Goal: Task Accomplishment & Management: Manage account settings

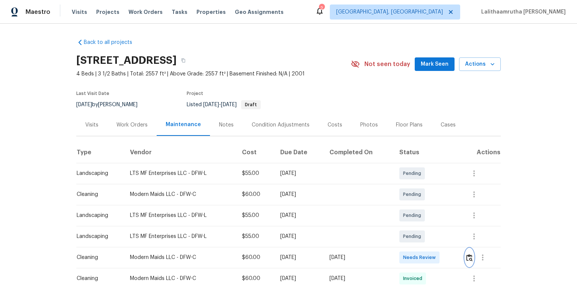
click at [410, 192] on img "button" at bounding box center [469, 257] width 6 height 7
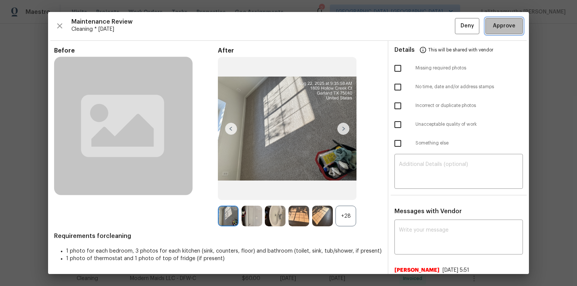
click at [410, 26] on span "Approve" at bounding box center [504, 25] width 23 height 9
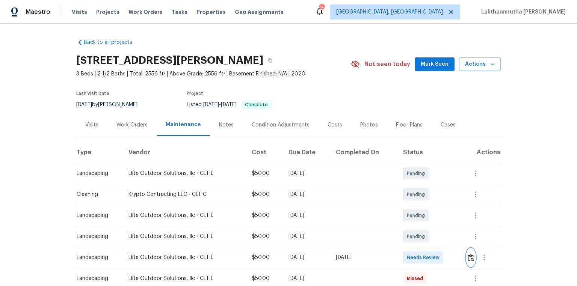
click at [410, 192] on img "button" at bounding box center [470, 257] width 6 height 7
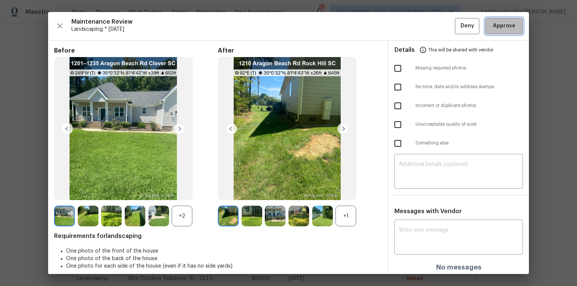
click at [410, 23] on span "Approve" at bounding box center [504, 25] width 23 height 9
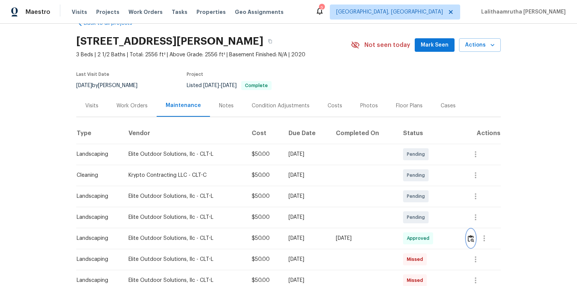
scroll to position [30, 0]
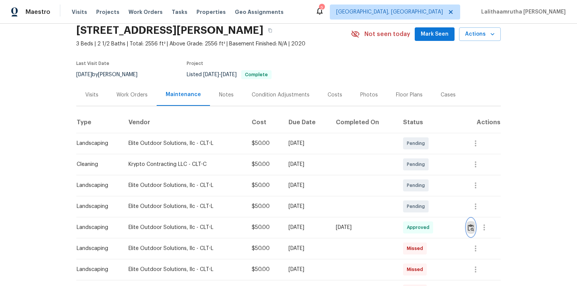
click at [410, 192] on img "button" at bounding box center [470, 227] width 6 height 7
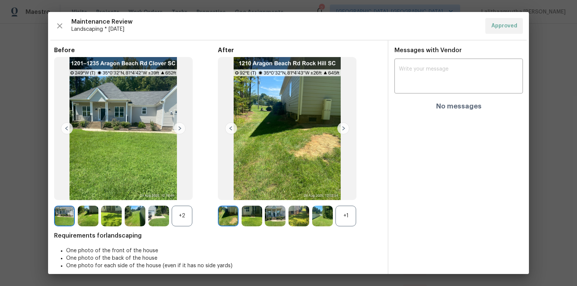
click at [221, 192] on img at bounding box center [228, 216] width 21 height 21
click at [339, 131] on img at bounding box center [343, 128] width 12 height 12
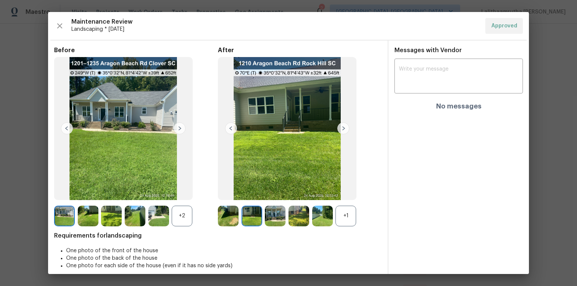
click at [249, 192] on img at bounding box center [251, 216] width 21 height 21
click at [227, 192] on img at bounding box center [228, 216] width 21 height 21
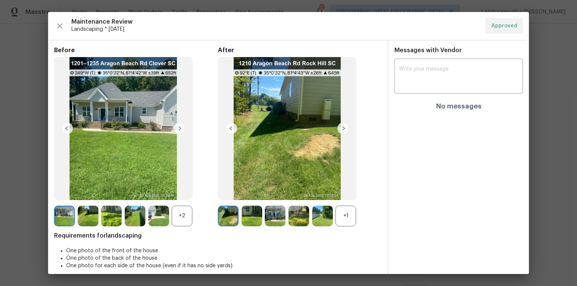
click at [259, 192] on img at bounding box center [251, 216] width 21 height 21
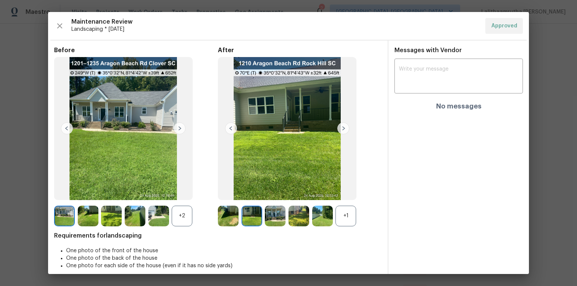
click at [278, 192] on img at bounding box center [275, 216] width 21 height 21
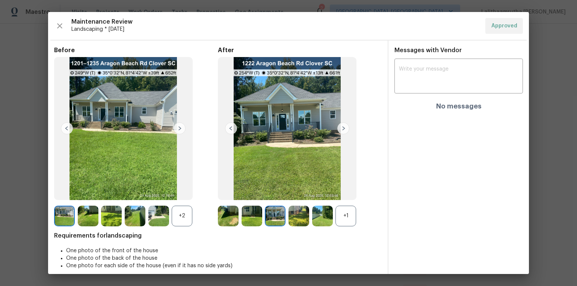
click at [297, 192] on img at bounding box center [298, 216] width 21 height 21
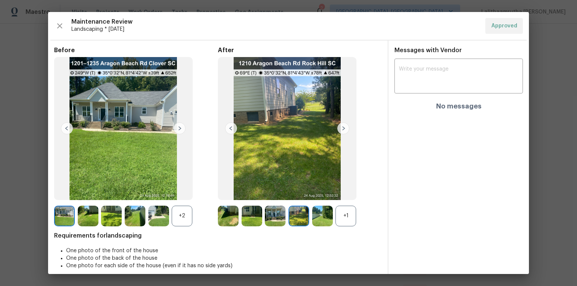
click at [314, 192] on img at bounding box center [322, 216] width 21 height 21
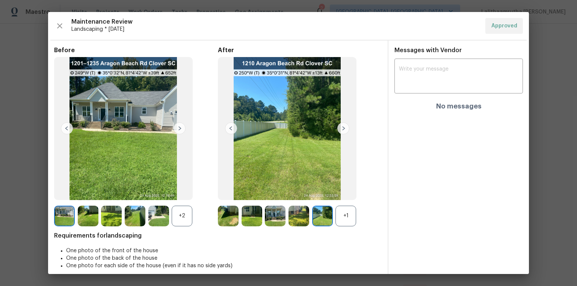
click at [299, 192] on img at bounding box center [298, 216] width 21 height 21
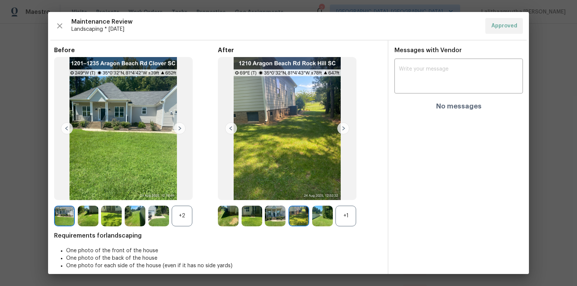
click at [272, 192] on img at bounding box center [275, 216] width 21 height 21
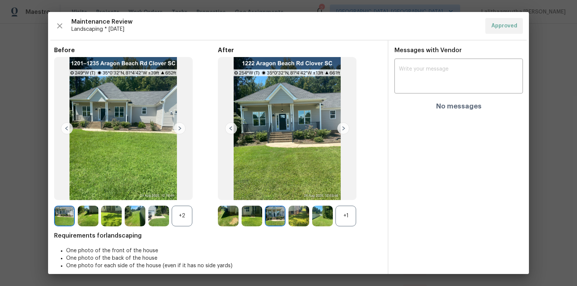
click at [250, 192] on img at bounding box center [251, 216] width 21 height 21
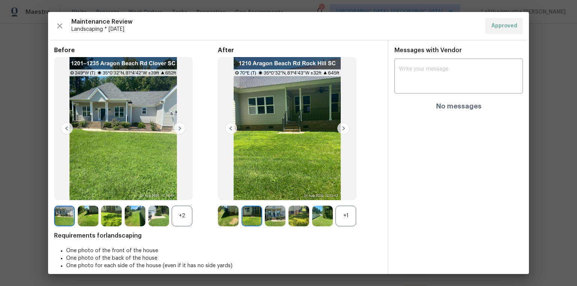
click at [226, 192] on img at bounding box center [228, 216] width 21 height 21
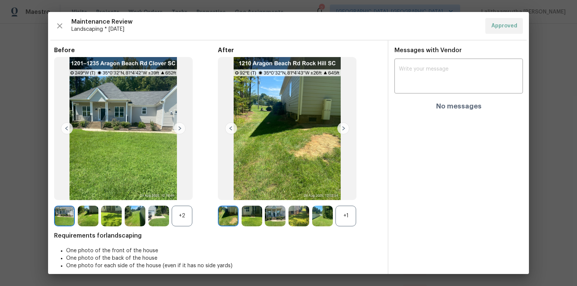
click at [158, 192] on img at bounding box center [158, 216] width 21 height 21
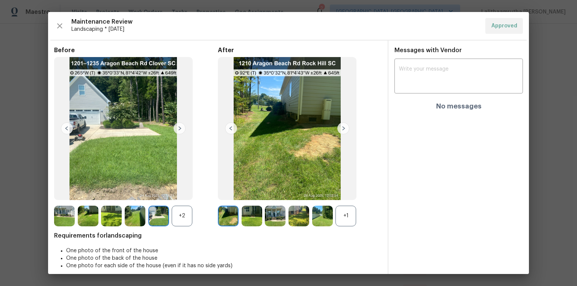
click at [132, 192] on img at bounding box center [135, 216] width 21 height 21
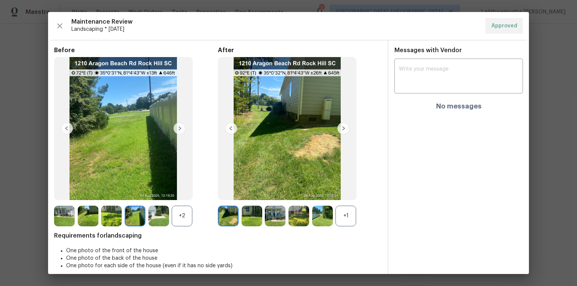
click at [108, 192] on img at bounding box center [111, 216] width 21 height 21
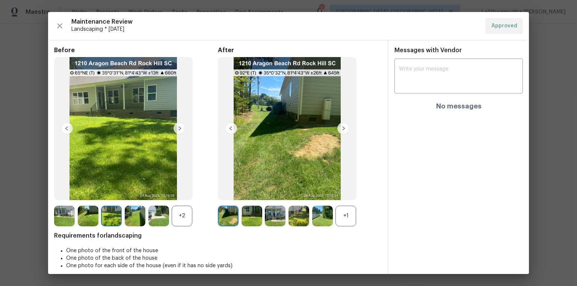
click at [85, 192] on img at bounding box center [88, 216] width 21 height 21
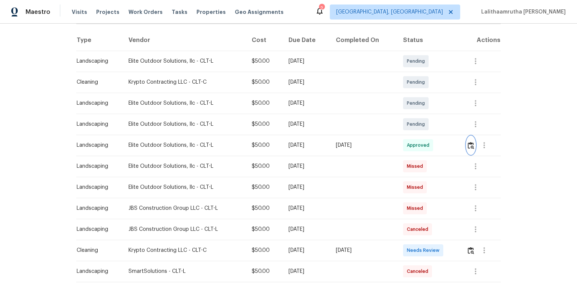
scroll to position [120, 0]
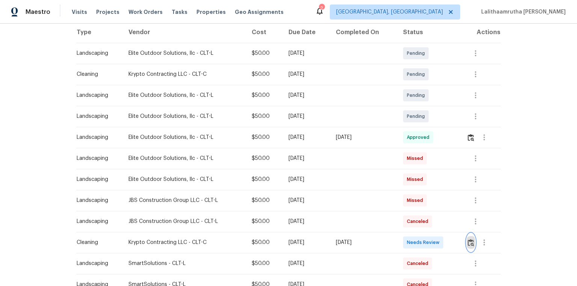
click at [410, 192] on img "button" at bounding box center [470, 242] width 6 height 7
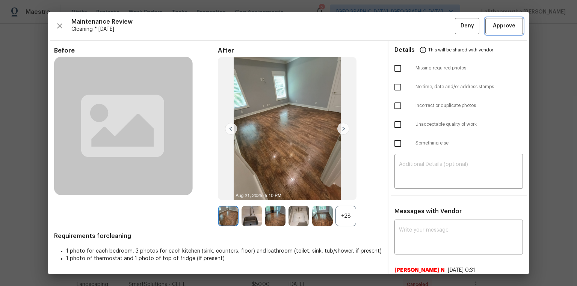
click at [410, 24] on span "Approve" at bounding box center [504, 25] width 23 height 9
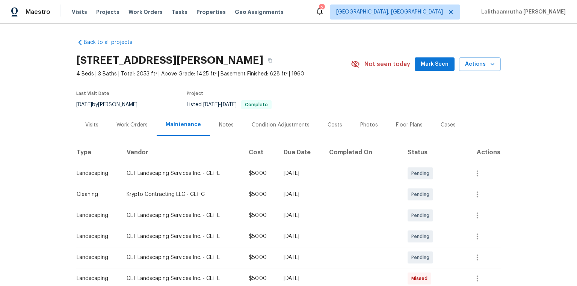
scroll to position [150, 0]
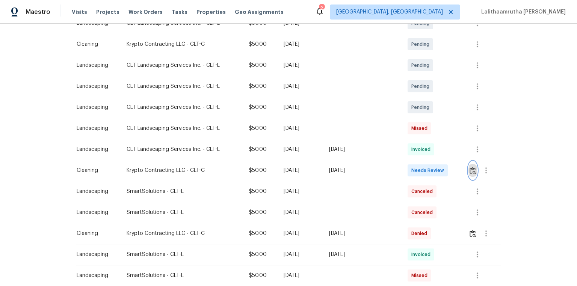
click at [410, 172] on button "button" at bounding box center [472, 170] width 9 height 18
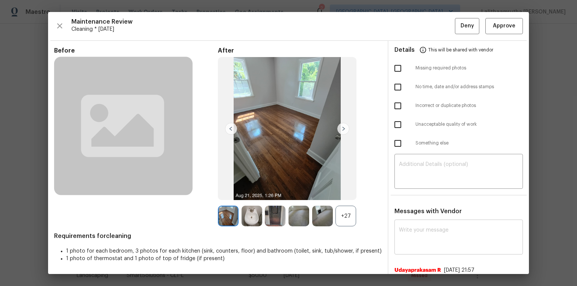
click at [410, 192] on textarea at bounding box center [458, 237] width 119 height 21
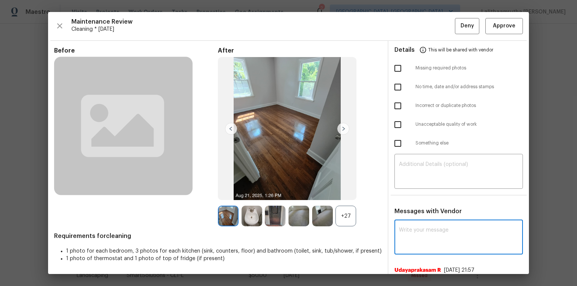
paste textarea "Maintenance Audit Team: Hello! Unfortunately, this cleaning visit completed on …"
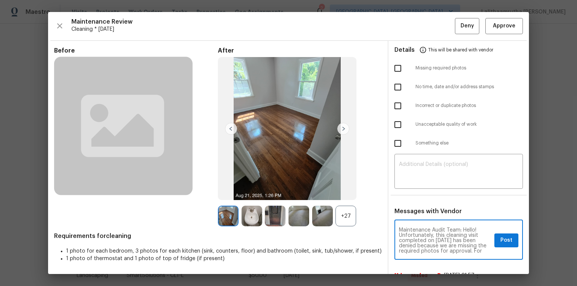
scroll to position [84, 0]
type textarea "Maintenance Audit Team: Hello! Unfortunately, this cleaning visit completed on …"
click at [410, 169] on textarea at bounding box center [458, 172] width 119 height 21
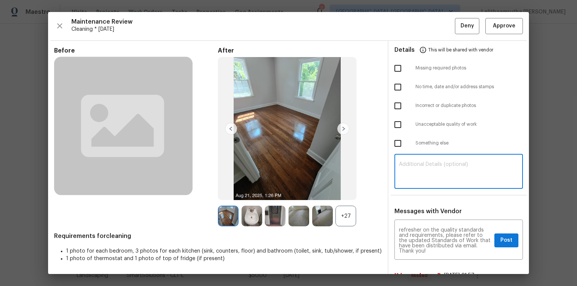
paste textarea "Maintenance Audit Team: Hello! Unfortunately, this cleaning visit completed on …"
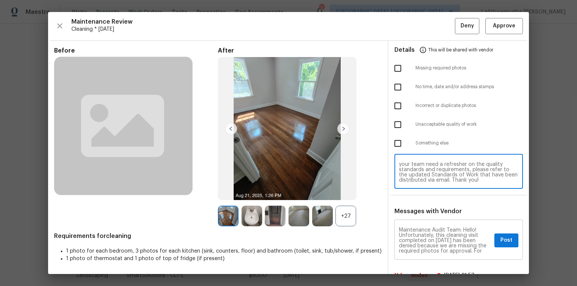
type textarea "Maintenance Audit Team: Hello! Unfortunately, this cleaning visit completed on …"
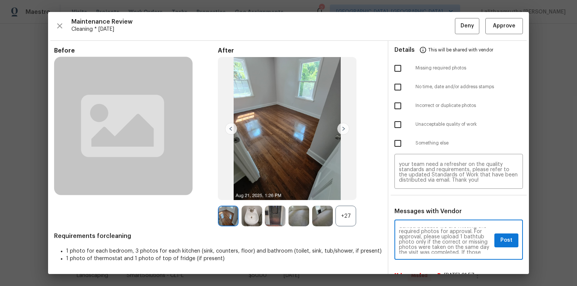
scroll to position [24, 0]
click at [393, 68] on input "checkbox" at bounding box center [398, 68] width 16 height 16
checkbox input "true"
click at [410, 192] on div "Maintenance Audit Team: Hello! Unfortunately, this cleaning visit completed on …" at bounding box center [458, 240] width 128 height 38
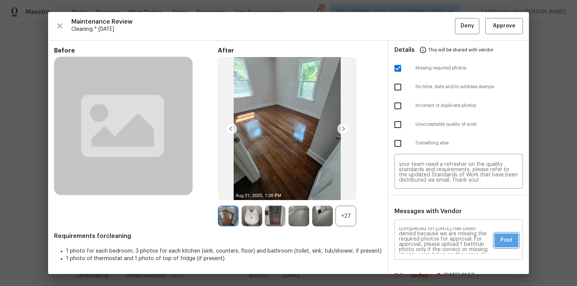
click at [410, 192] on span "Post" at bounding box center [506, 240] width 12 height 9
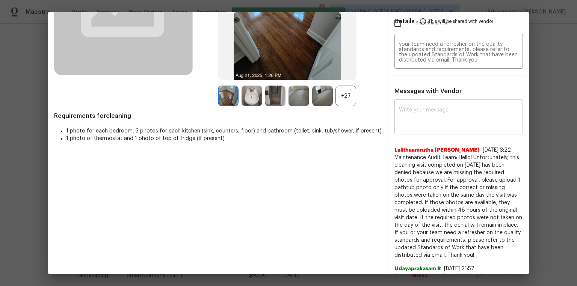
scroll to position [0, 0]
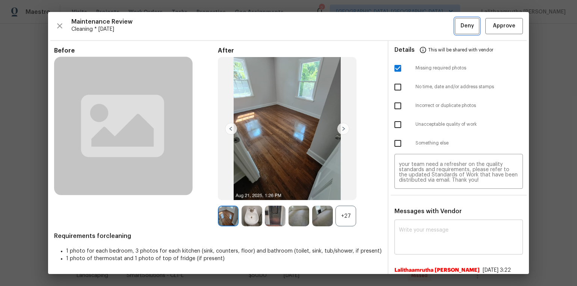
click at [410, 31] on button "Deny" at bounding box center [467, 26] width 24 height 16
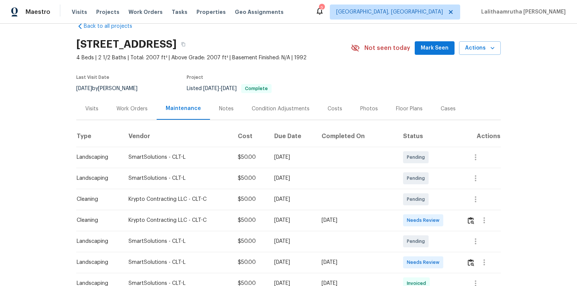
scroll to position [30, 0]
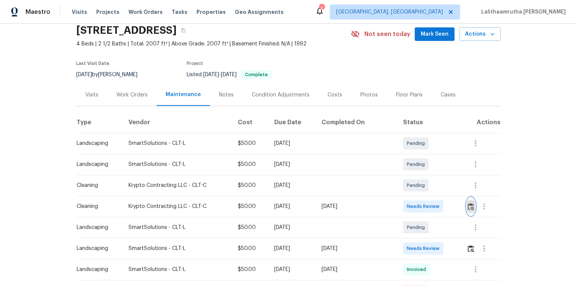
click at [410, 192] on img "button" at bounding box center [470, 206] width 6 height 7
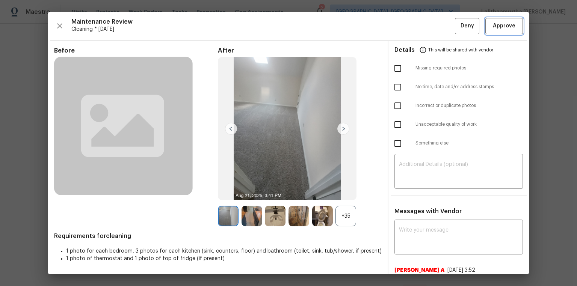
click at [410, 29] on span "Approve" at bounding box center [504, 25] width 23 height 9
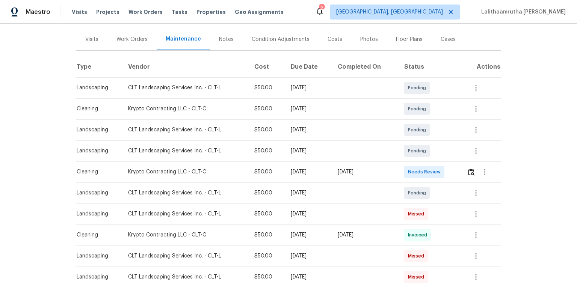
scroll to position [120, 0]
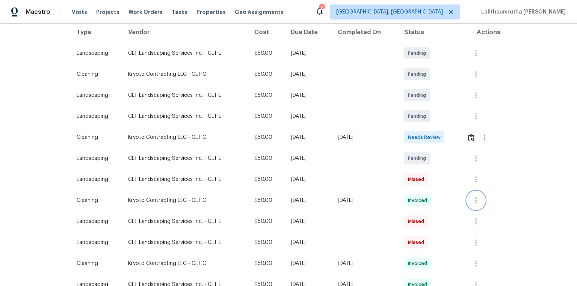
click at [410, 192] on icon "button" at bounding box center [476, 200] width 2 height 6
click at [410, 192] on li "View details" at bounding box center [492, 213] width 53 height 12
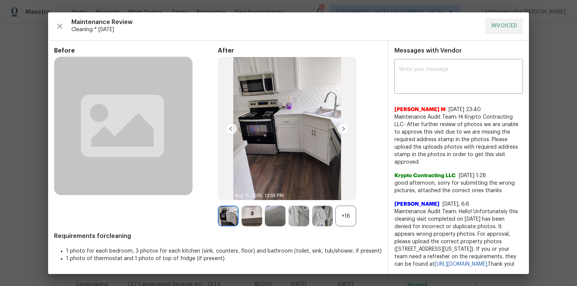
click at [241, 192] on img at bounding box center [251, 216] width 21 height 21
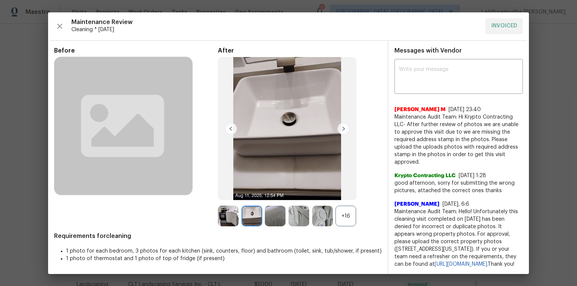
click at [248, 192] on img at bounding box center [251, 216] width 21 height 21
click at [312, 192] on img at bounding box center [322, 216] width 21 height 21
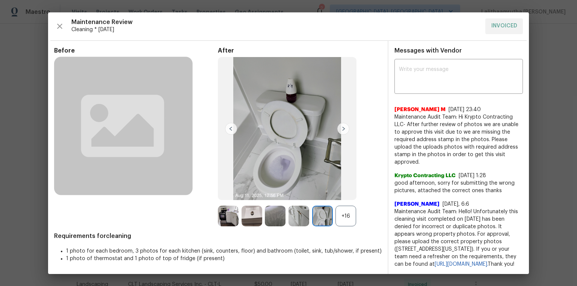
click at [304, 192] on img at bounding box center [298, 216] width 21 height 21
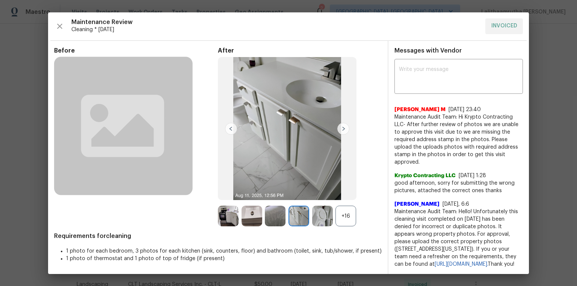
drag, startPoint x: 557, startPoint y: 129, endPoint x: 562, endPoint y: 128, distance: 5.5
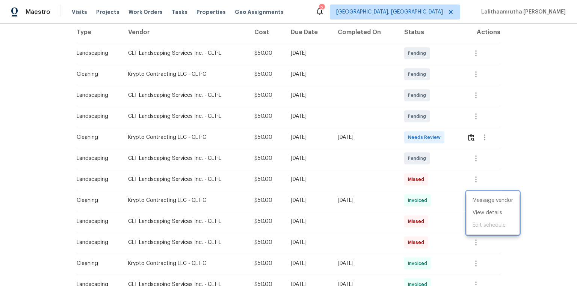
click at [410, 140] on div at bounding box center [288, 143] width 577 height 286
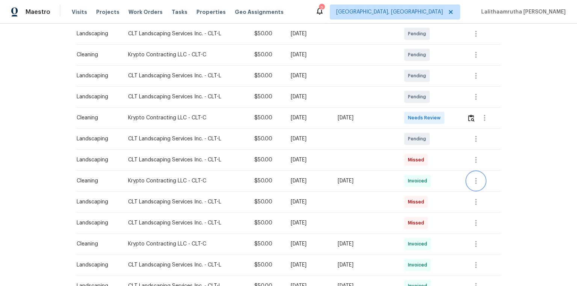
scroll to position [150, 0]
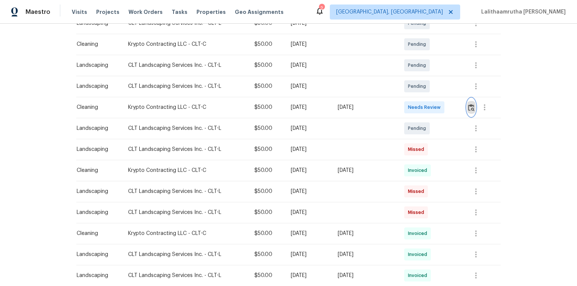
click at [410, 107] on img "button" at bounding box center [471, 107] width 6 height 7
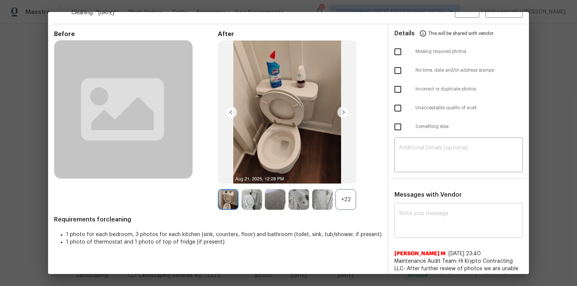
scroll to position [30, 0]
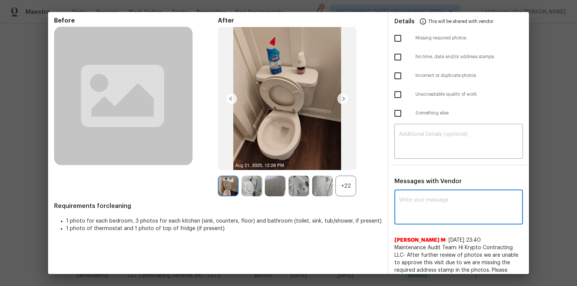
click at [410, 192] on textarea at bounding box center [458, 207] width 119 height 21
paste textarea "Maintenance Audit Team: Hello! After further review, the visit(05/26/2025) has …"
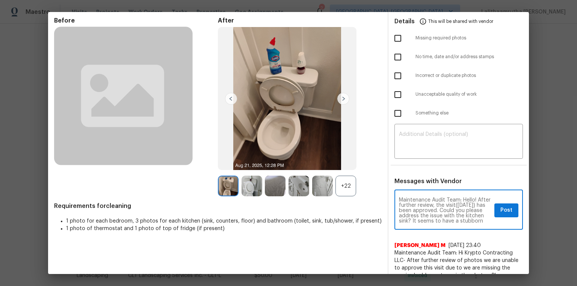
scroll to position [26, 0]
type textarea "Maintenance Audit Team: Hello! After further review, the visit(05/26/2025) has …"
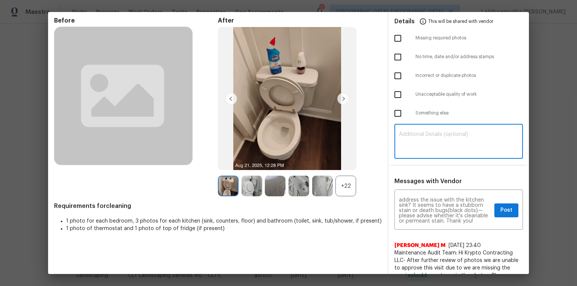
click at [410, 145] on textarea at bounding box center [458, 142] width 119 height 21
paste textarea "Maintenance Audit Team: Hello! After further review, the visit(05/26/2025) has …"
type textarea "Maintenance Audit Team: Hello! After further review, the visit(05/26/2025) has …"
click at [410, 146] on textarea "Maintenance Audit Team: Hello! After further review, the visit(05/26/2025) has …" at bounding box center [458, 142] width 119 height 21
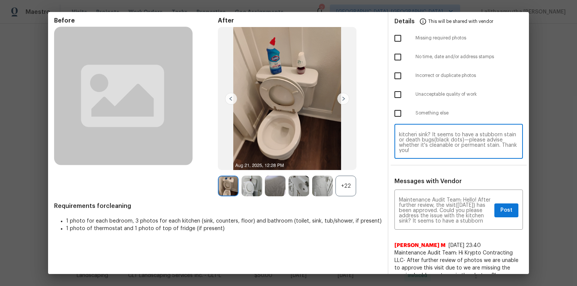
click at [410, 146] on textarea "Maintenance Audit Team: Hello! After further review, the visit(05/26/2025) has …" at bounding box center [458, 142] width 119 height 21
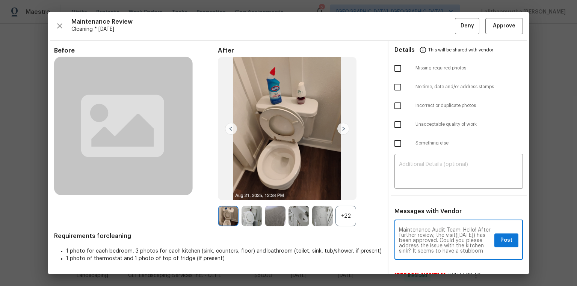
click at [410, 192] on textarea "Maintenance Audit Team: Hello! After further review, the visit(05/26/2025) has …" at bounding box center [445, 240] width 92 height 26
type textarea "Maintenance Audit Team: Hello! After further review, the visit(08/24/2025) has …"
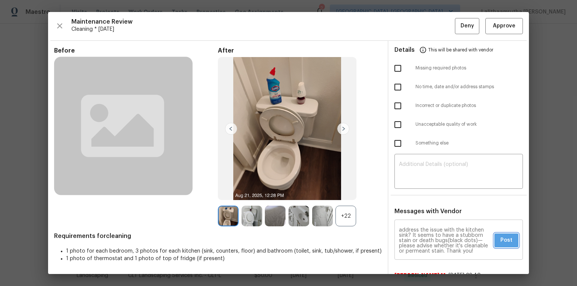
click at [410, 192] on span "Post" at bounding box center [506, 240] width 12 height 9
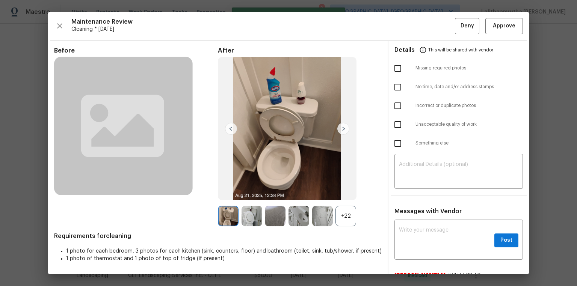
scroll to position [0, 0]
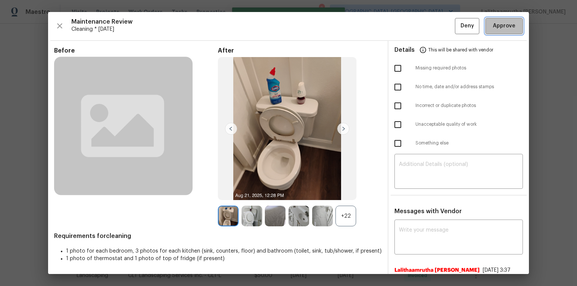
click at [410, 20] on button "Approve" at bounding box center [504, 26] width 38 height 16
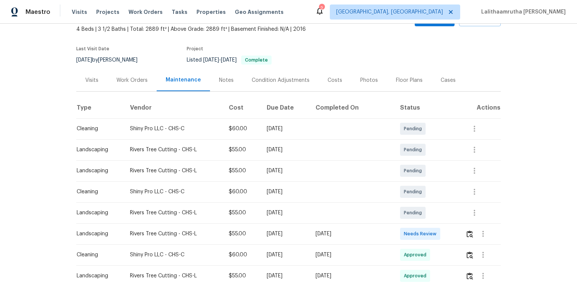
scroll to position [120, 0]
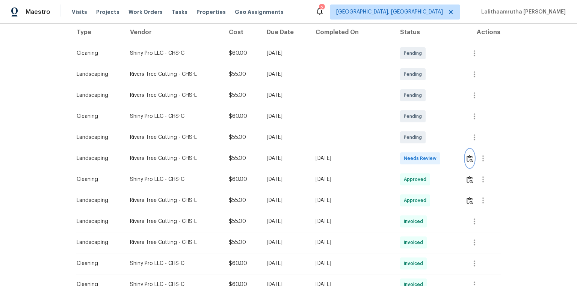
click at [410, 158] on img "button" at bounding box center [469, 158] width 6 height 7
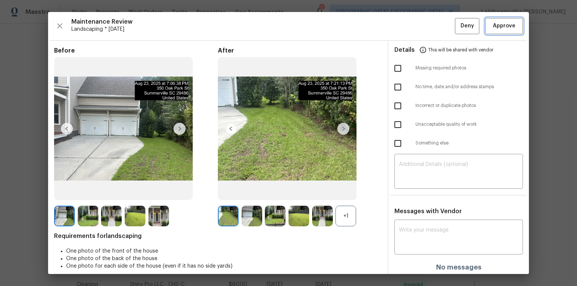
click at [410, 28] on span "Approve" at bounding box center [504, 25] width 23 height 9
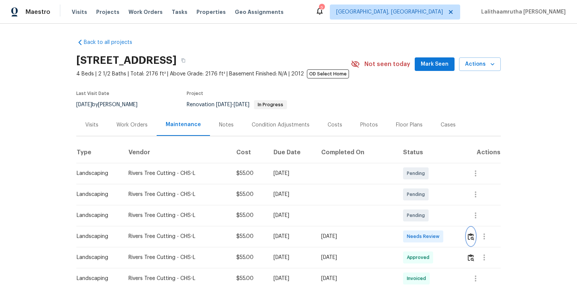
click at [410, 192] on img "button" at bounding box center [470, 236] width 6 height 7
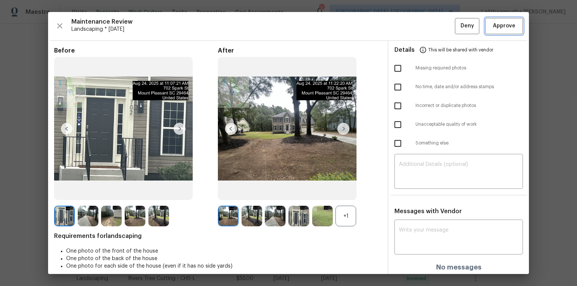
click at [410, 20] on button "Approve" at bounding box center [504, 26] width 38 height 16
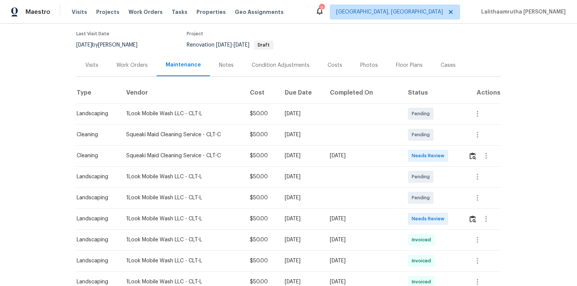
scroll to position [60, 0]
click at [410, 192] on img "button" at bounding box center [472, 218] width 6 height 7
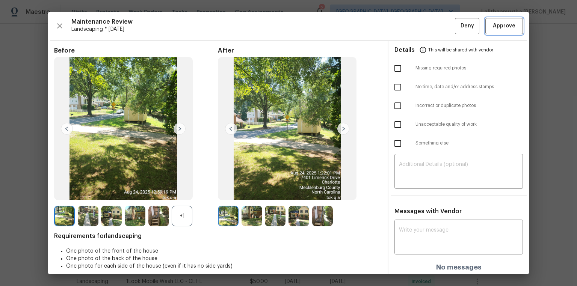
click at [410, 28] on span "Approve" at bounding box center [504, 25] width 23 height 9
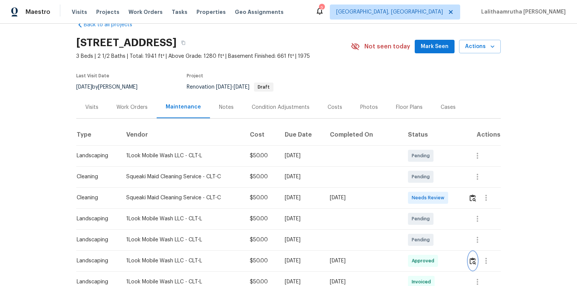
scroll to position [0, 0]
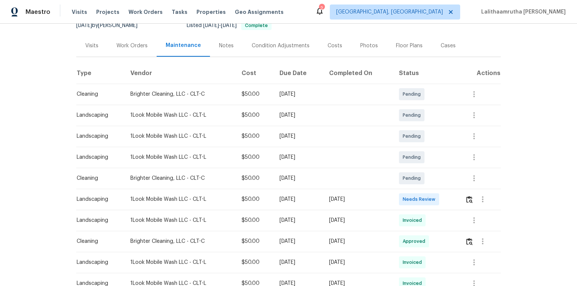
scroll to position [120, 0]
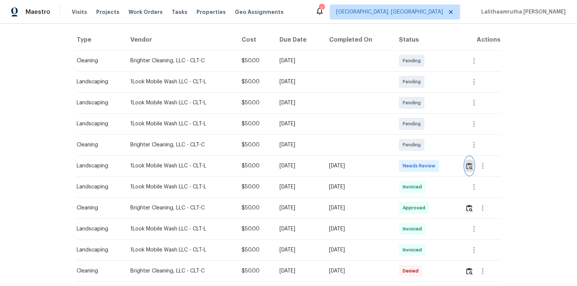
click at [410, 163] on img "button" at bounding box center [469, 166] width 6 height 7
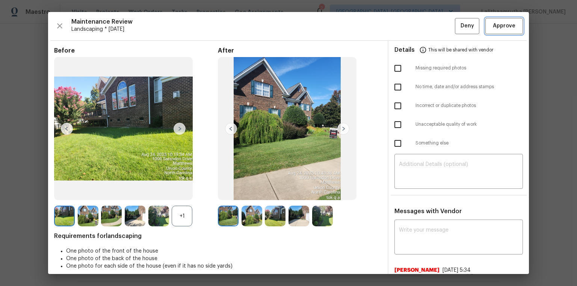
click at [410, 22] on span "Approve" at bounding box center [504, 25] width 26 height 9
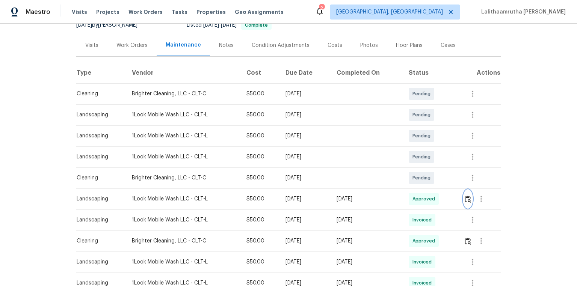
scroll to position [90, 0]
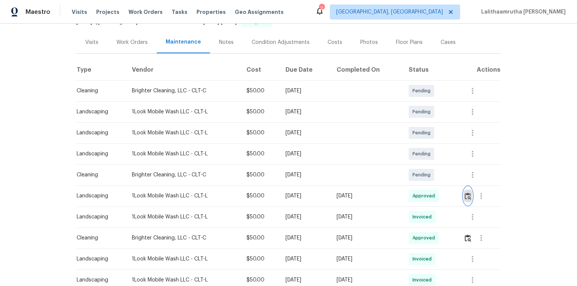
click at [410, 187] on button "button" at bounding box center [467, 196] width 9 height 18
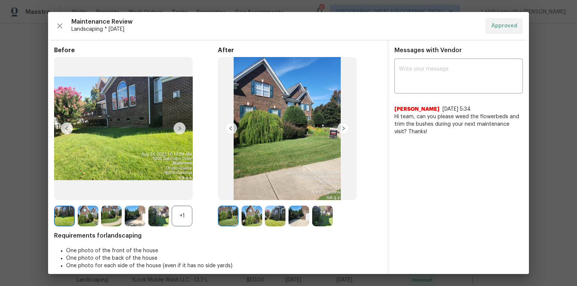
click at [337, 129] on img at bounding box center [343, 128] width 12 height 12
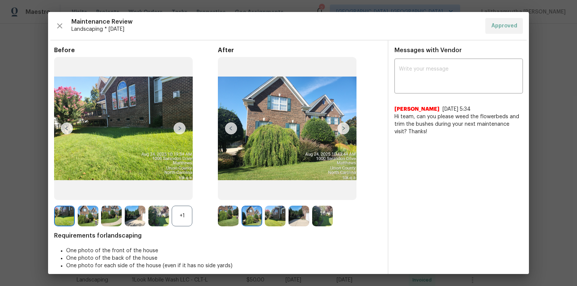
click at [272, 192] on img at bounding box center [275, 216] width 21 height 21
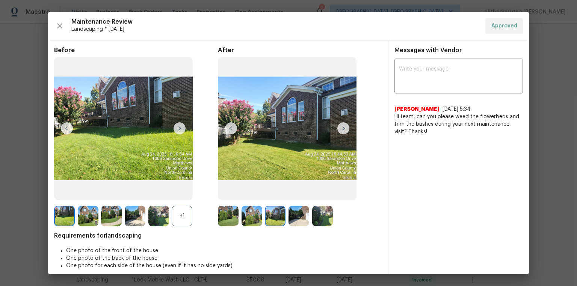
click at [290, 192] on img at bounding box center [298, 216] width 21 height 21
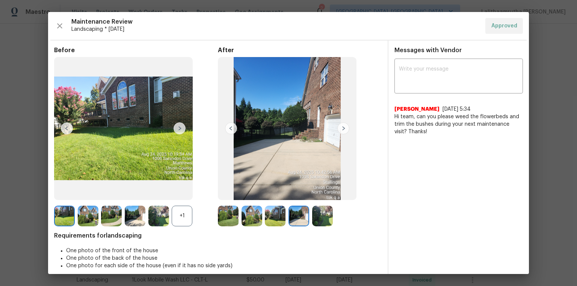
click at [318, 192] on img at bounding box center [322, 216] width 21 height 21
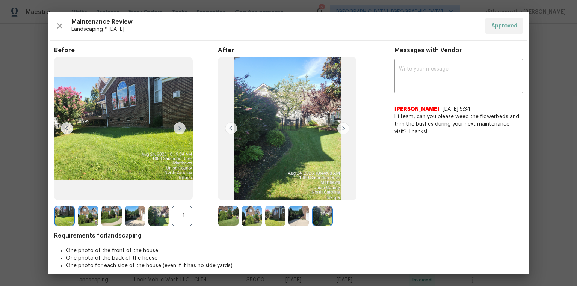
click at [186, 126] on img at bounding box center [123, 128] width 139 height 143
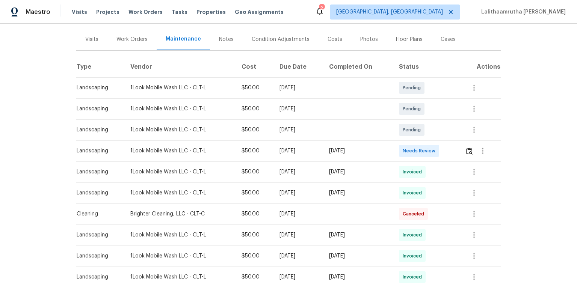
scroll to position [120, 0]
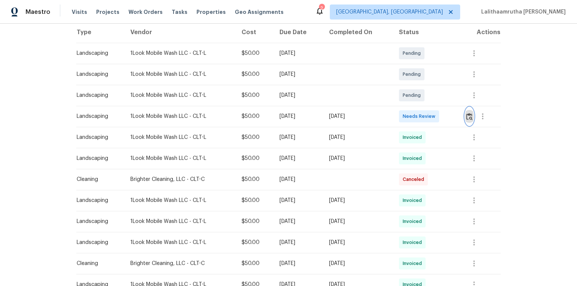
click at [410, 113] on img "button" at bounding box center [469, 116] width 6 height 7
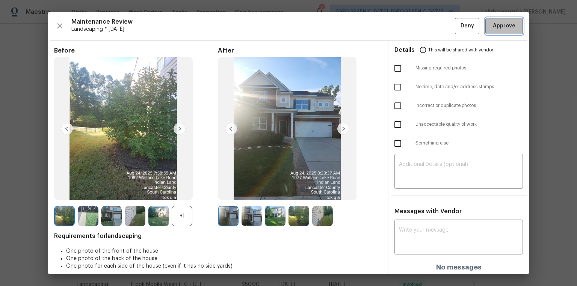
click at [410, 26] on span "Approve" at bounding box center [504, 25] width 23 height 9
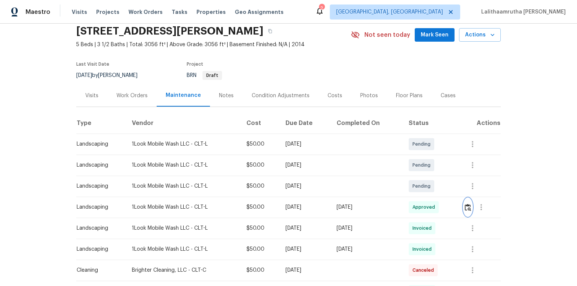
scroll to position [60, 0]
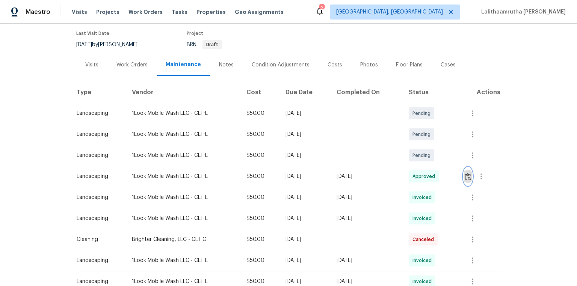
click at [410, 175] on img "button" at bounding box center [467, 176] width 6 height 7
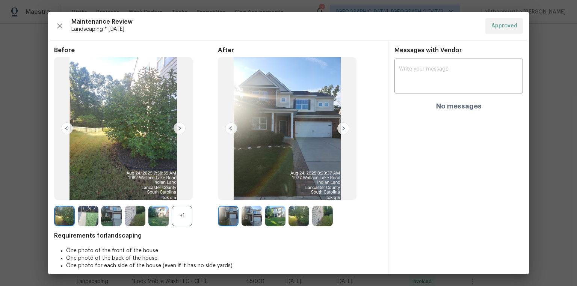
click at [343, 127] on img at bounding box center [343, 128] width 12 height 12
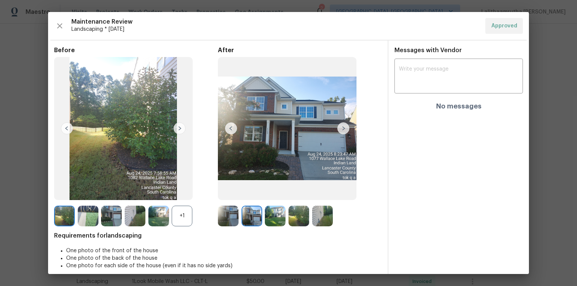
click at [252, 192] on img at bounding box center [251, 216] width 21 height 21
click at [270, 192] on img at bounding box center [275, 216] width 21 height 21
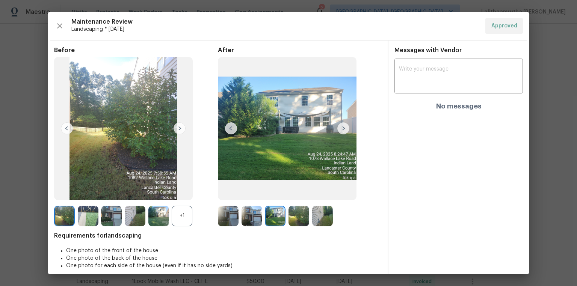
click at [292, 192] on img at bounding box center [298, 216] width 21 height 21
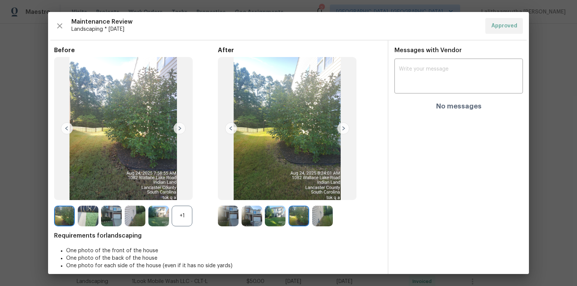
click at [328, 192] on img at bounding box center [322, 216] width 21 height 21
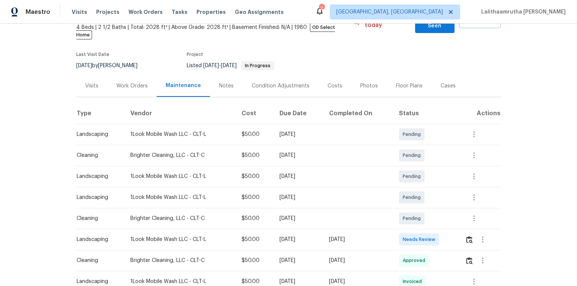
scroll to position [90, 0]
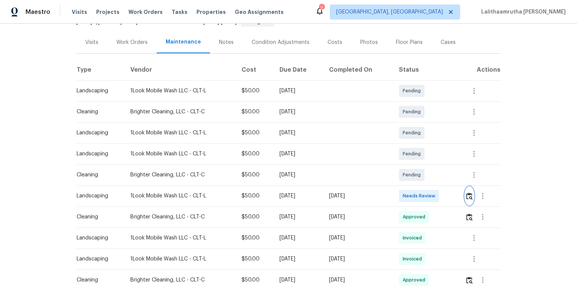
click at [410, 192] on img "button" at bounding box center [469, 196] width 6 height 7
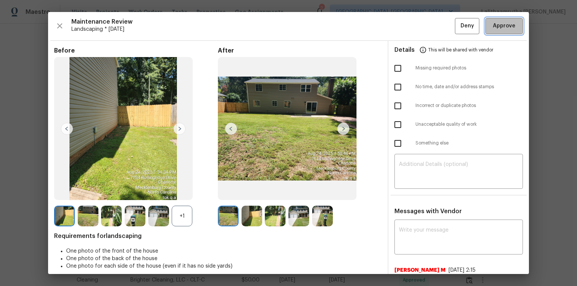
click at [410, 30] on span "Approve" at bounding box center [504, 25] width 23 height 9
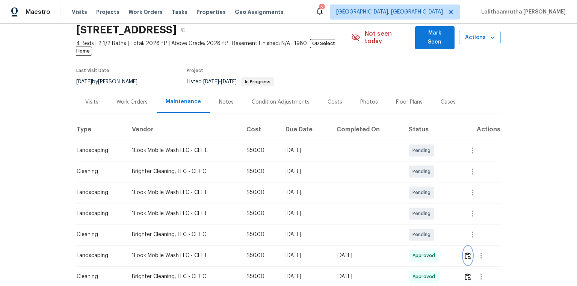
scroll to position [60, 0]
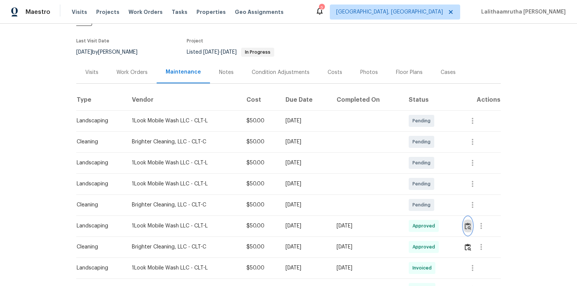
click at [410, 192] on button "button" at bounding box center [467, 226] width 9 height 18
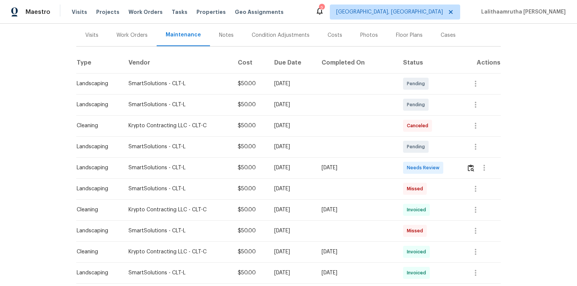
scroll to position [90, 0]
click at [410, 168] on img "button" at bounding box center [470, 167] width 6 height 7
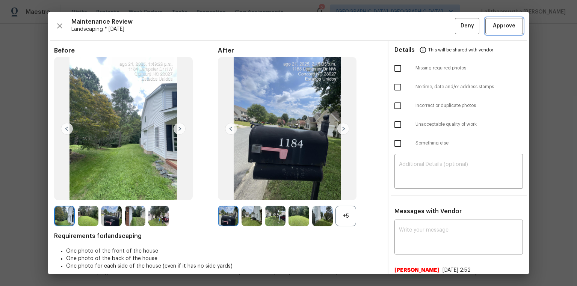
click at [410, 27] on span "Approve" at bounding box center [504, 25] width 23 height 9
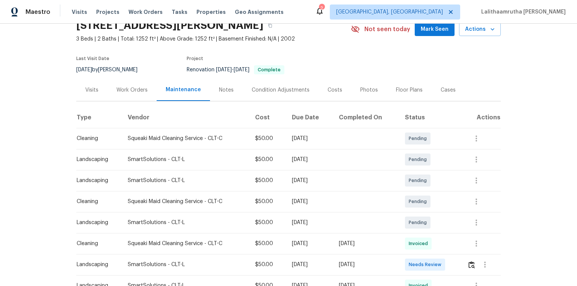
scroll to position [90, 0]
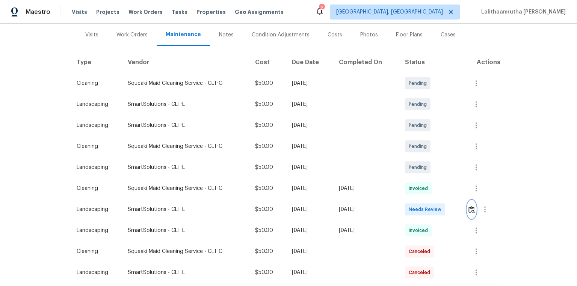
click at [410, 192] on img "button" at bounding box center [471, 209] width 6 height 7
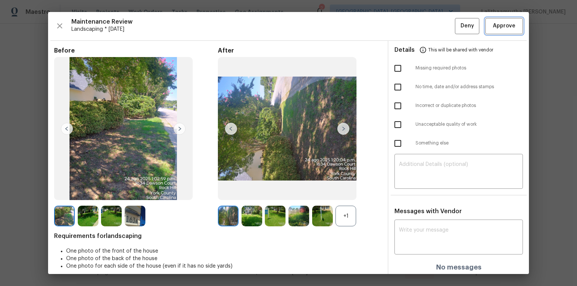
click at [410, 22] on span "Approve" at bounding box center [504, 25] width 23 height 9
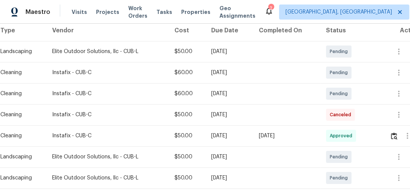
scroll to position [180, 0]
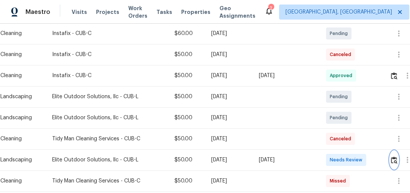
click at [392, 160] on button "button" at bounding box center [394, 160] width 9 height 18
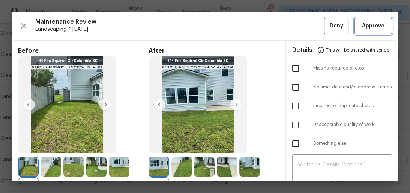
click at [371, 31] on button "Approve" at bounding box center [374, 26] width 38 height 16
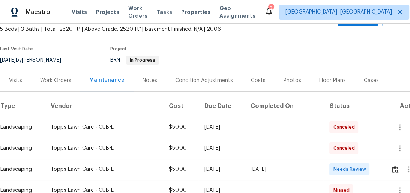
scroll to position [90, 0]
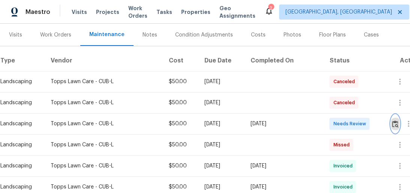
click at [395, 123] on img "button" at bounding box center [395, 123] width 6 height 7
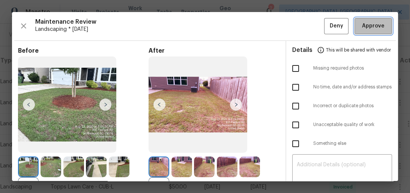
click at [374, 28] on span "Approve" at bounding box center [373, 25] width 23 height 9
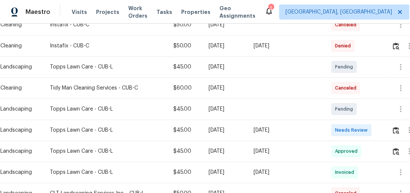
scroll to position [210, 0]
click at [399, 128] on img "button" at bounding box center [396, 129] width 6 height 7
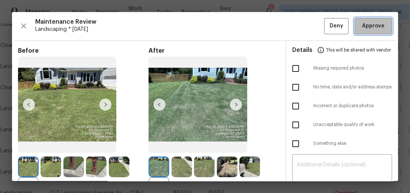
click at [376, 23] on span "Approve" at bounding box center [373, 25] width 23 height 9
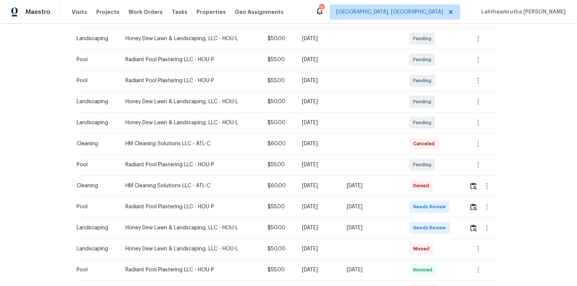
scroll to position [180, 0]
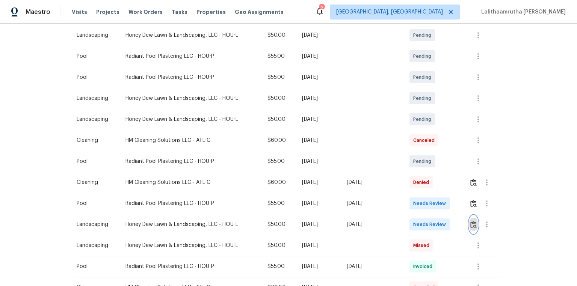
click at [410, 192] on img "button" at bounding box center [473, 224] width 6 height 7
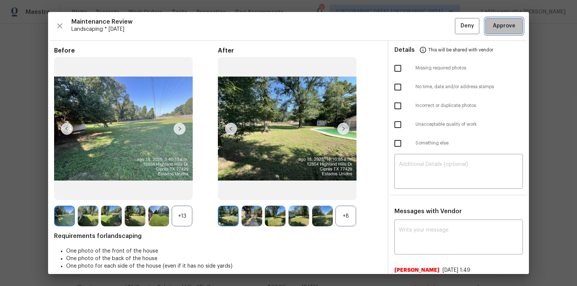
click at [410, 21] on button "Approve" at bounding box center [504, 26] width 38 height 16
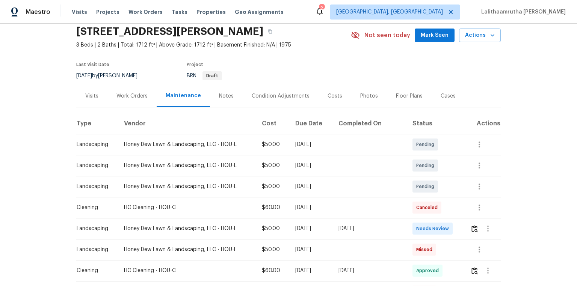
scroll to position [60, 0]
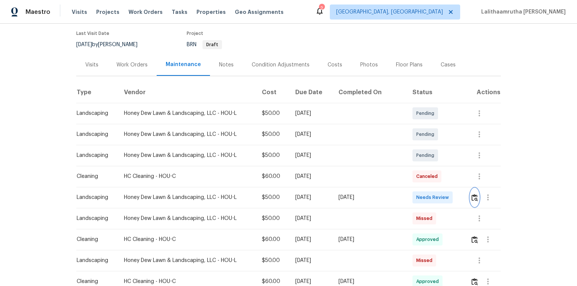
click at [410, 192] on img "button" at bounding box center [474, 197] width 6 height 7
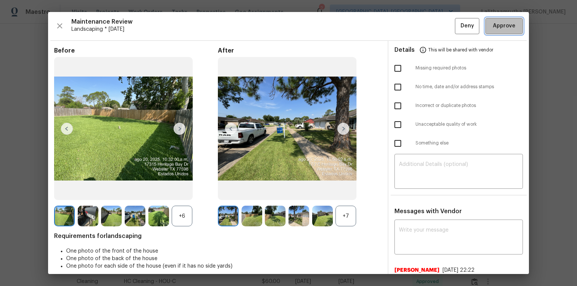
click at [410, 21] on button "Approve" at bounding box center [504, 26] width 38 height 16
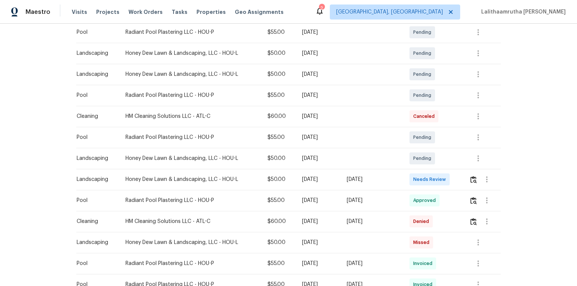
scroll to position [150, 0]
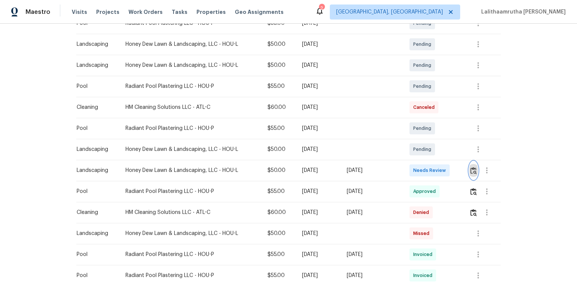
click at [410, 167] on img "button" at bounding box center [473, 170] width 6 height 7
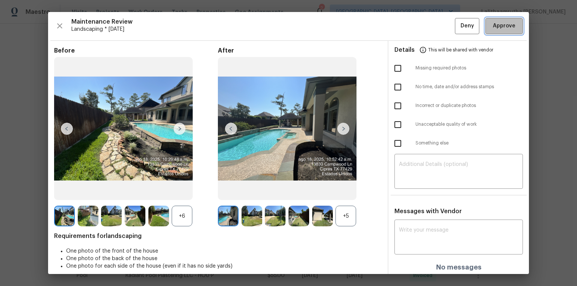
click at [410, 27] on span "Approve" at bounding box center [504, 25] width 23 height 9
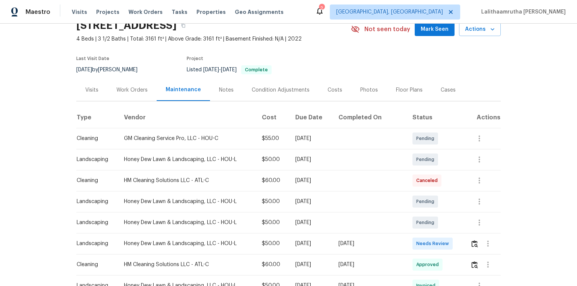
scroll to position [90, 0]
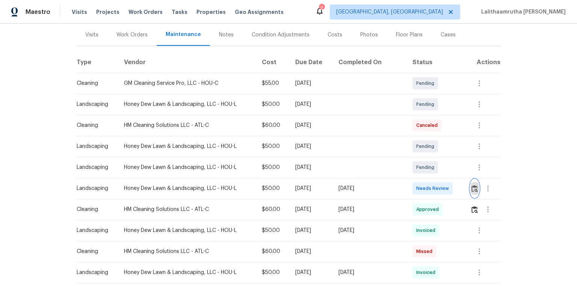
click at [410, 187] on img "button" at bounding box center [474, 188] width 6 height 7
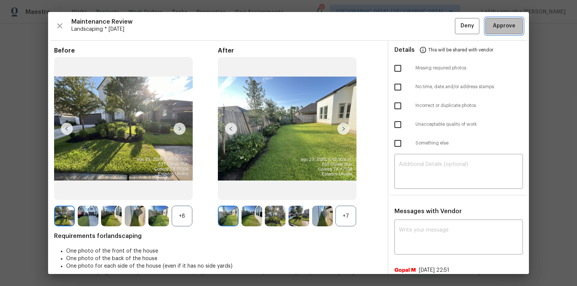
click at [410, 18] on button "Approve" at bounding box center [504, 26] width 38 height 16
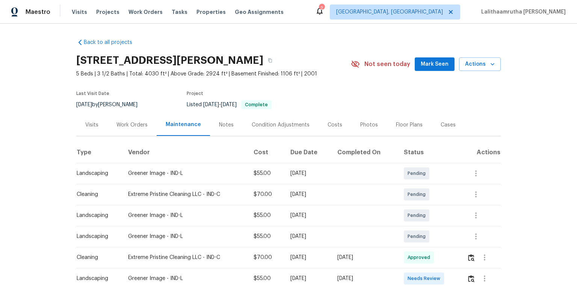
scroll to position [120, 0]
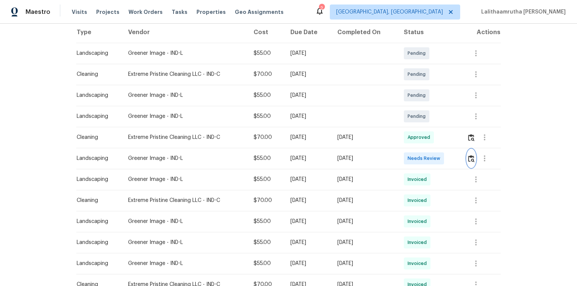
click at [410, 159] on img "button" at bounding box center [471, 158] width 6 height 7
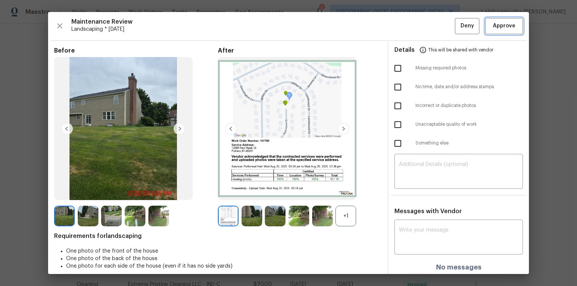
click at [410, 26] on span "Approve" at bounding box center [504, 25] width 23 height 9
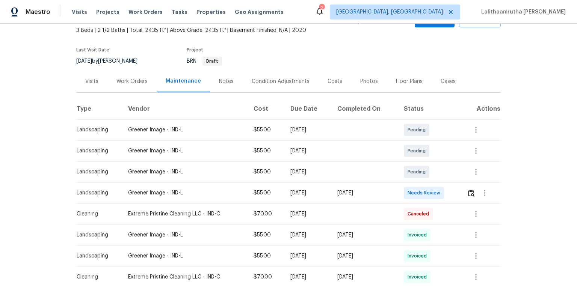
scroll to position [116, 0]
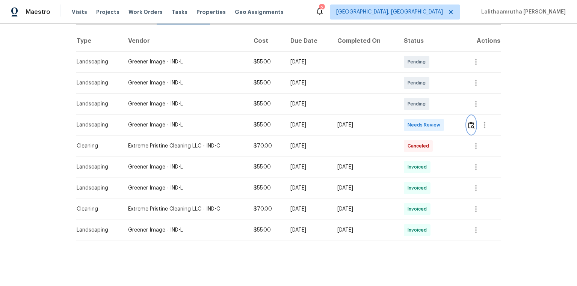
click at [410, 122] on img "button" at bounding box center [471, 125] width 6 height 7
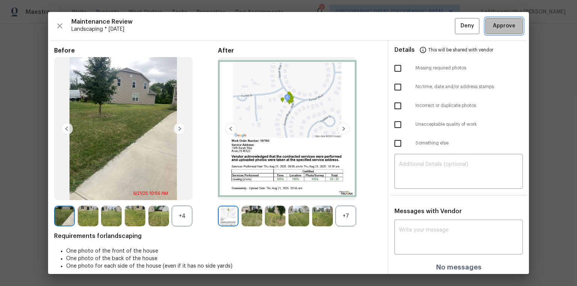
click at [410, 24] on span "Approve" at bounding box center [504, 25] width 23 height 9
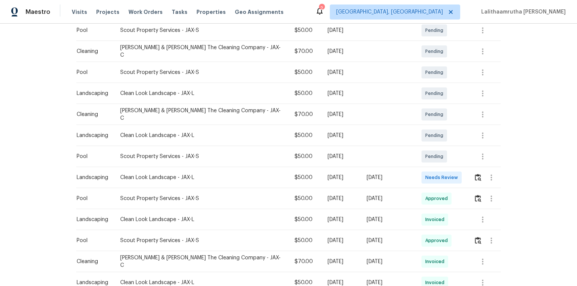
scroll to position [180, 0]
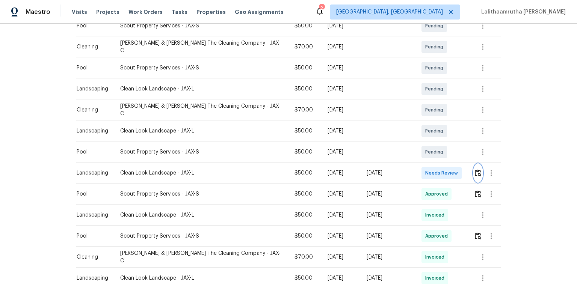
click at [410, 169] on img "button" at bounding box center [478, 172] width 6 height 7
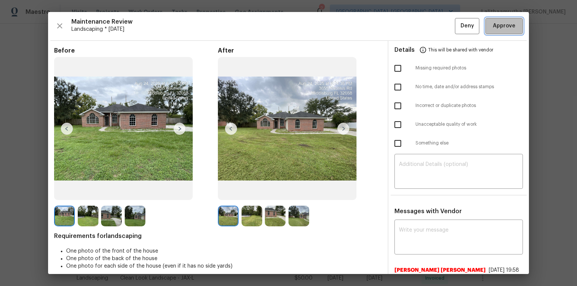
drag, startPoint x: 489, startPoint y: 24, endPoint x: 478, endPoint y: 24, distance: 10.9
click at [410, 24] on span "Approve" at bounding box center [504, 25] width 23 height 9
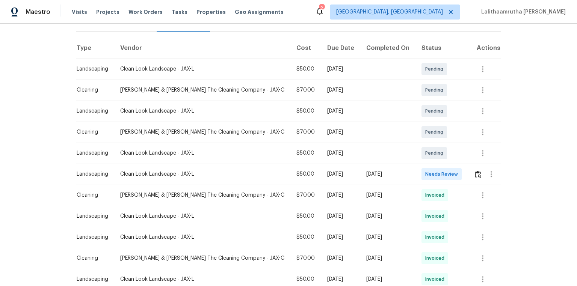
scroll to position [120, 0]
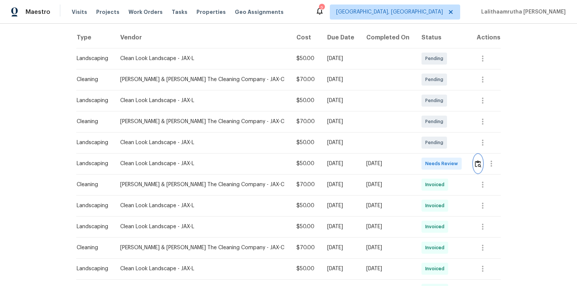
click at [410, 164] on button "button" at bounding box center [477, 164] width 9 height 18
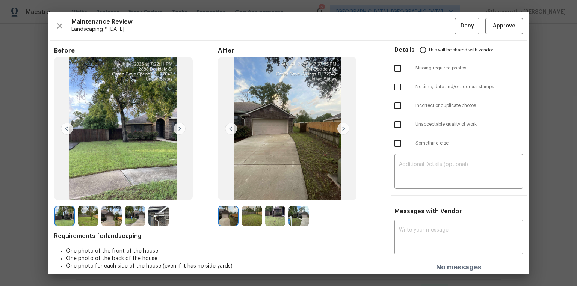
click at [410, 15] on div "Maintenance Review Landscaping * Mon, Aug 18 Deny Approve Before After Requirem…" at bounding box center [288, 143] width 481 height 262
click at [410, 23] on span "Approve" at bounding box center [504, 25] width 23 height 9
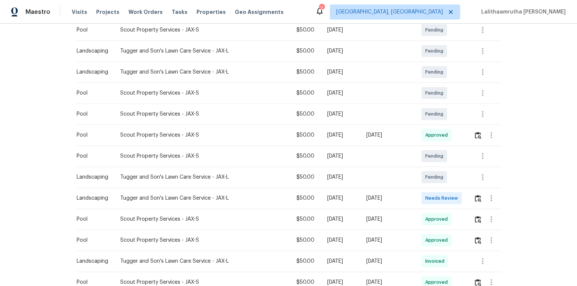
scroll to position [150, 0]
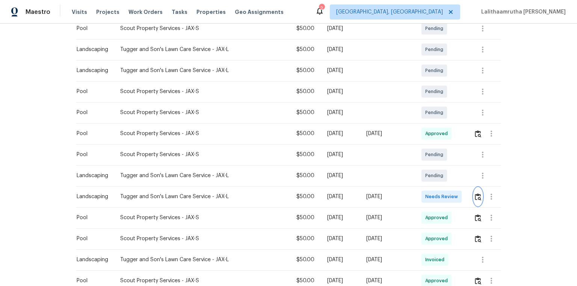
click at [410, 192] on img "button" at bounding box center [478, 196] width 6 height 7
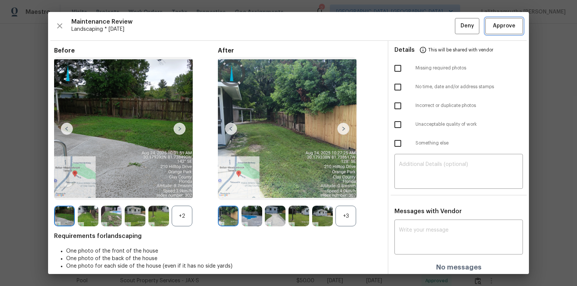
click at [410, 26] on span "Approve" at bounding box center [504, 25] width 23 height 9
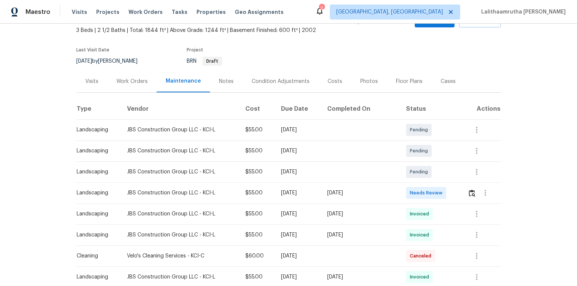
scroll to position [90, 0]
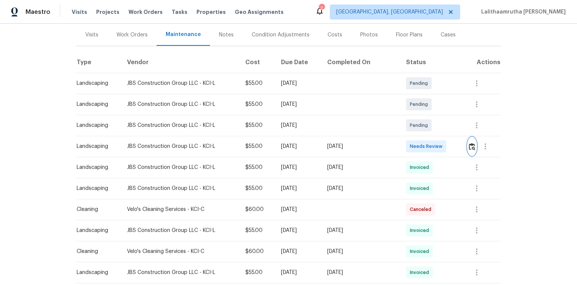
click at [410, 147] on img "button" at bounding box center [472, 146] width 6 height 7
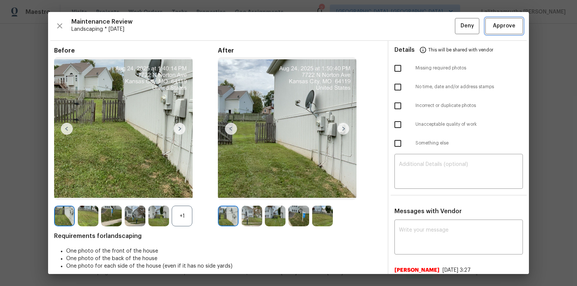
click at [410, 28] on span "Approve" at bounding box center [504, 25] width 23 height 9
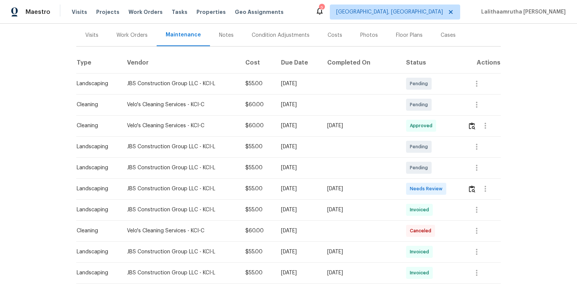
scroll to position [90, 0]
click at [410, 187] on img "button" at bounding box center [472, 188] width 6 height 7
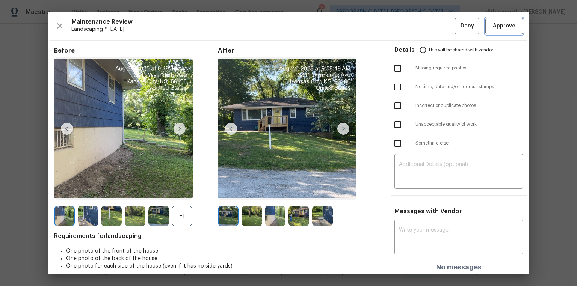
click at [410, 28] on span "Approve" at bounding box center [504, 25] width 23 height 9
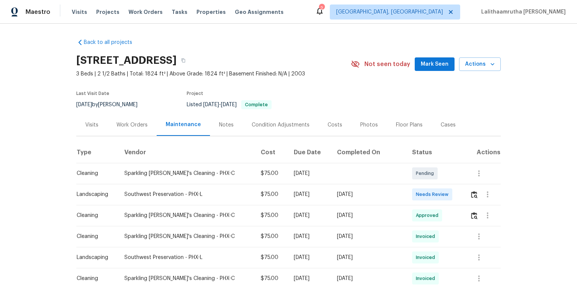
scroll to position [60, 0]
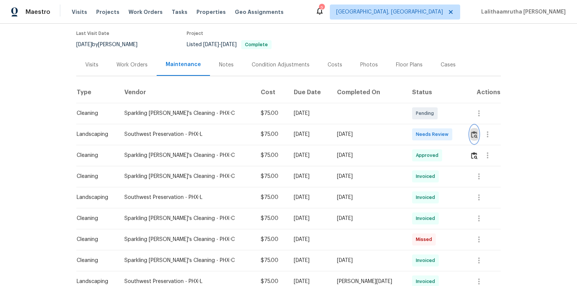
click at [410, 136] on img "button" at bounding box center [474, 134] width 6 height 7
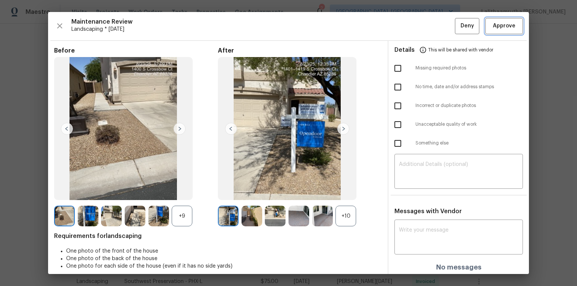
click at [410, 21] on button "Approve" at bounding box center [504, 26] width 38 height 16
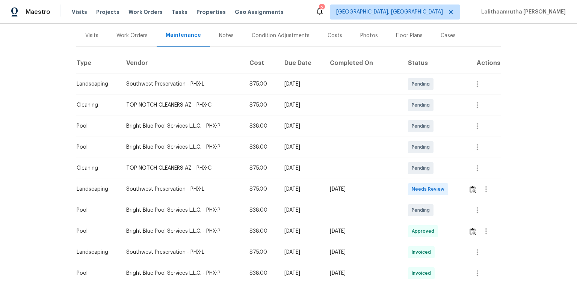
scroll to position [90, 0]
click at [410, 188] on img "button" at bounding box center [472, 188] width 6 height 7
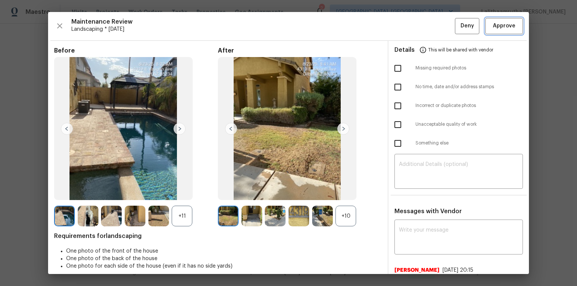
click at [410, 29] on span "Approve" at bounding box center [504, 25] width 23 height 9
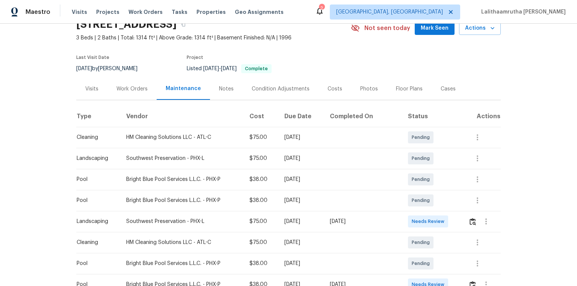
scroll to position [90, 0]
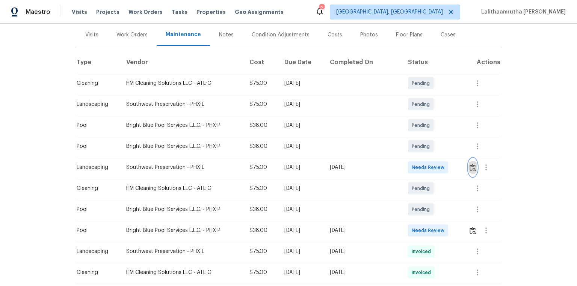
click at [410, 167] on img "button" at bounding box center [472, 167] width 6 height 7
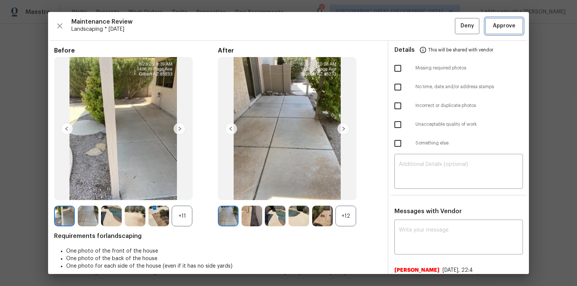
click at [410, 33] on button "Approve" at bounding box center [504, 26] width 38 height 16
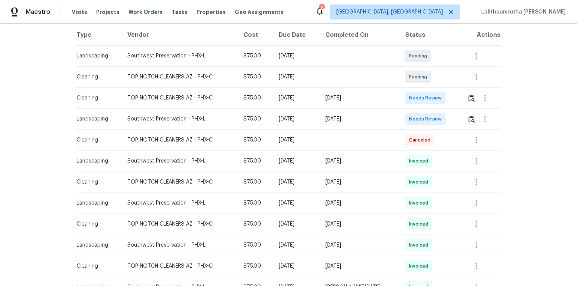
scroll to position [120, 0]
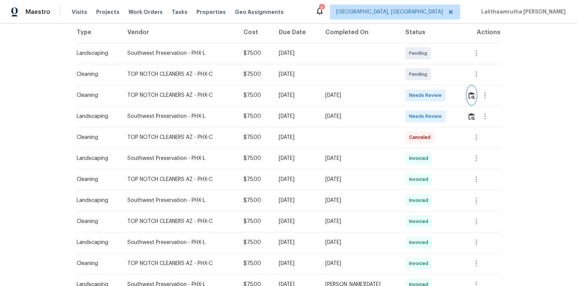
click at [410, 97] on img "button" at bounding box center [471, 95] width 6 height 7
click at [410, 116] on img "button" at bounding box center [471, 116] width 6 height 7
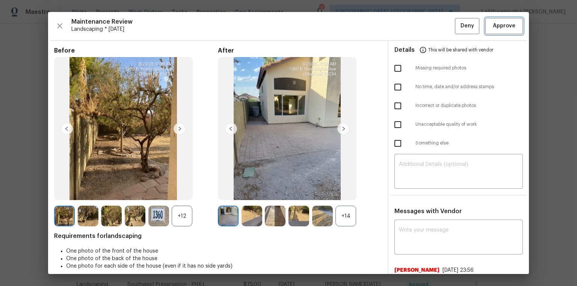
click at [410, 27] on span "Approve" at bounding box center [504, 25] width 23 height 9
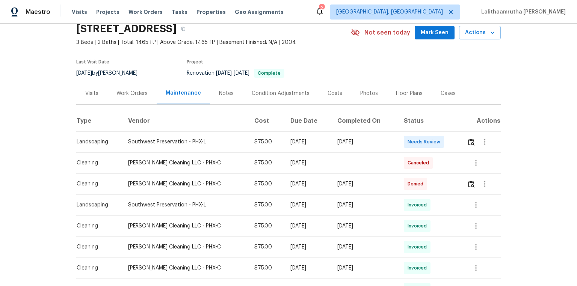
scroll to position [60, 0]
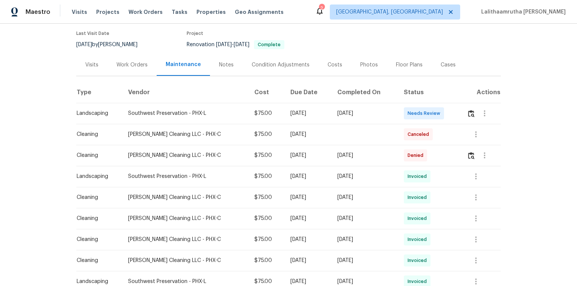
click at [410, 108] on div at bounding box center [483, 113] width 33 height 18
click at [410, 116] on img "button" at bounding box center [471, 113] width 6 height 7
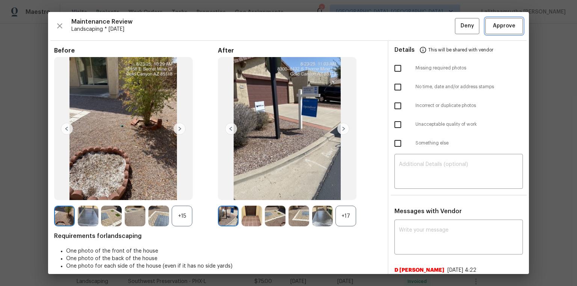
click at [410, 28] on span "Approve" at bounding box center [504, 25] width 23 height 9
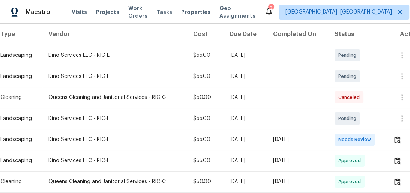
scroll to position [120, 0]
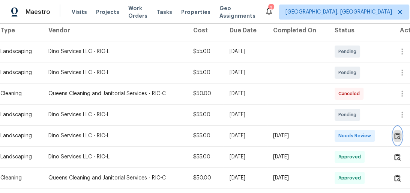
click at [398, 137] on img "button" at bounding box center [398, 135] width 6 height 7
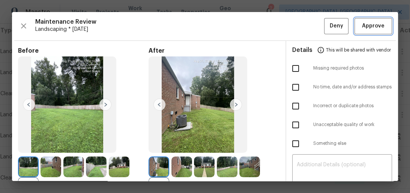
click at [356, 20] on button "Approve" at bounding box center [374, 26] width 38 height 16
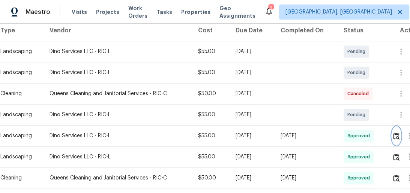
scroll to position [0, 0]
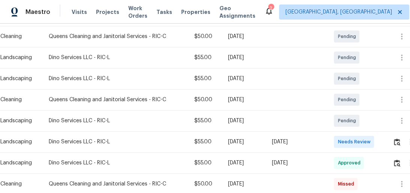
scroll to position [150, 0]
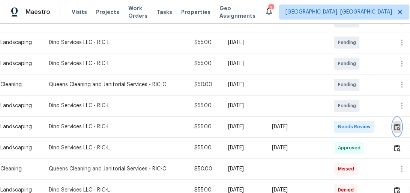
click at [398, 129] on img "button" at bounding box center [397, 126] width 6 height 7
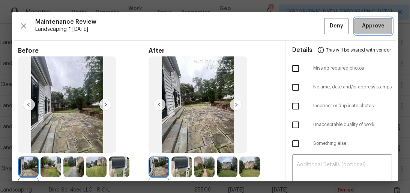
click at [371, 23] on span "Approve" at bounding box center [373, 25] width 23 height 9
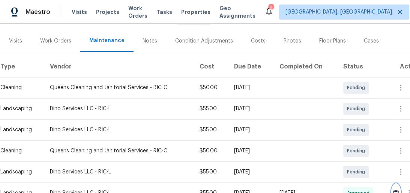
scroll to position [0, 0]
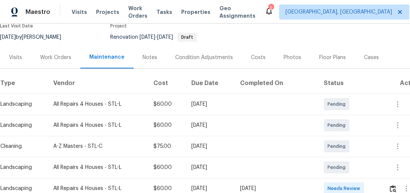
scroll to position [150, 0]
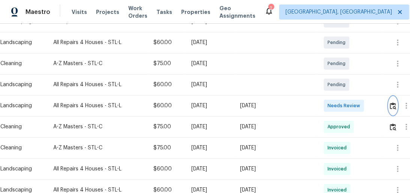
click at [392, 105] on img "button" at bounding box center [393, 105] width 6 height 7
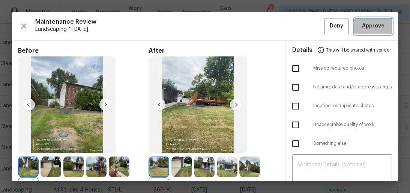
click at [371, 25] on span "Approve" at bounding box center [373, 25] width 23 height 9
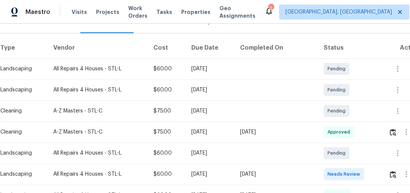
scroll to position [150, 0]
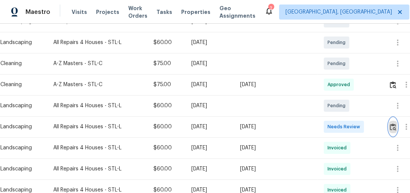
click at [393, 131] on button "button" at bounding box center [393, 127] width 9 height 18
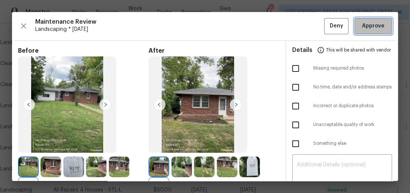
click at [368, 26] on span "Approve" at bounding box center [373, 25] width 23 height 9
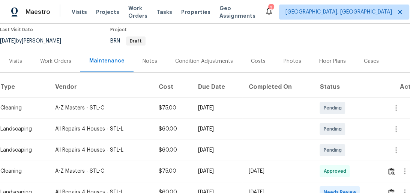
scroll to position [120, 0]
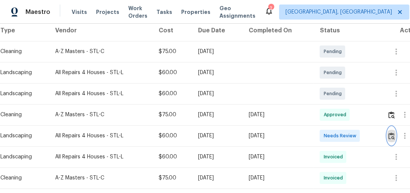
click at [393, 137] on img "button" at bounding box center [392, 135] width 6 height 7
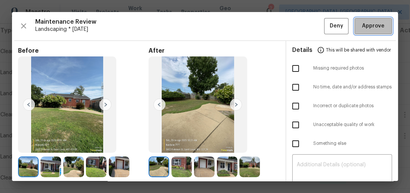
click at [387, 24] on button "Approve" at bounding box center [374, 26] width 38 height 16
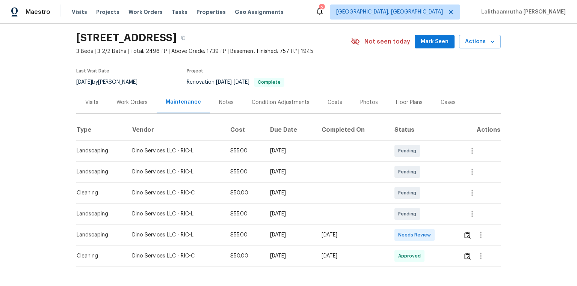
scroll to position [53, 0]
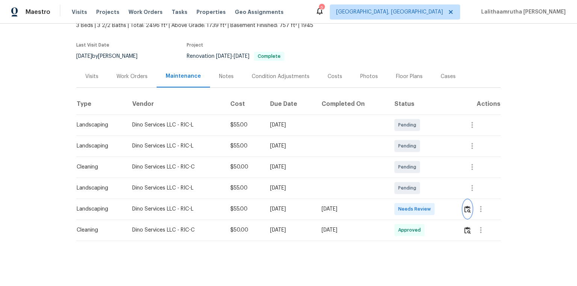
click at [410, 192] on img "button" at bounding box center [467, 209] width 6 height 7
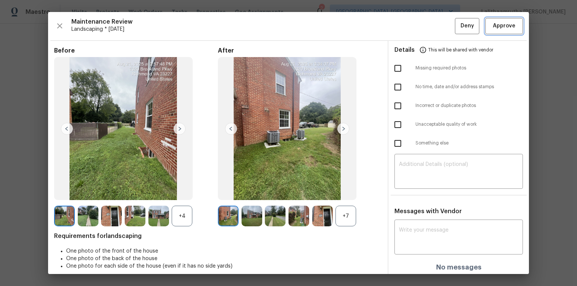
click at [410, 26] on span "Approve" at bounding box center [504, 25] width 23 height 9
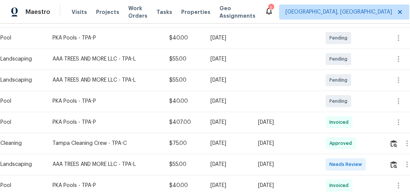
scroll to position [210, 0]
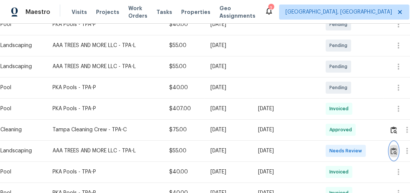
click at [397, 152] on img "button" at bounding box center [394, 150] width 6 height 7
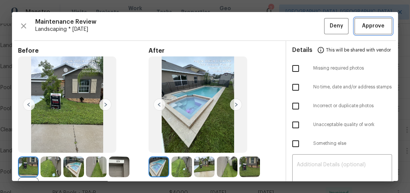
click at [382, 27] on button "Approve" at bounding box center [374, 26] width 38 height 16
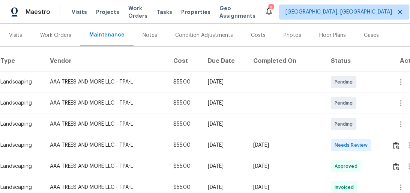
scroll to position [90, 0]
click at [391, 142] on td at bounding box center [405, 144] width 38 height 21
click at [394, 144] on img "button" at bounding box center [396, 144] width 6 height 7
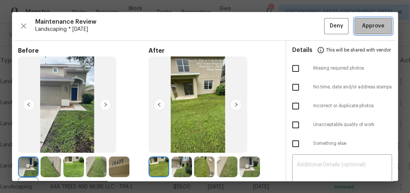
click at [380, 26] on span "Approve" at bounding box center [373, 25] width 23 height 9
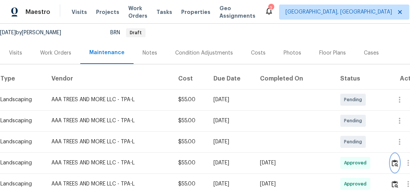
scroll to position [0, 0]
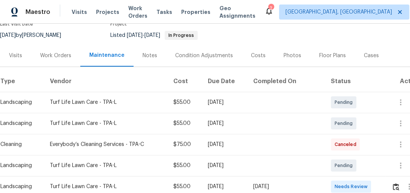
scroll to position [120, 0]
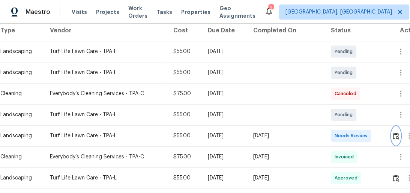
click at [396, 134] on img "button" at bounding box center [396, 135] width 6 height 7
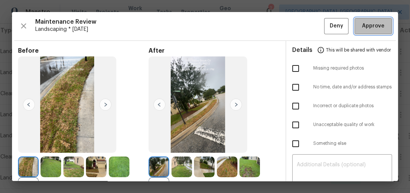
click at [373, 28] on span "Approve" at bounding box center [373, 25] width 23 height 9
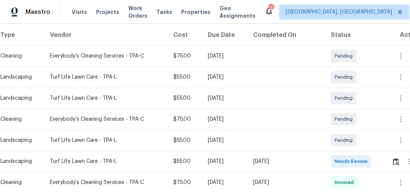
scroll to position [150, 0]
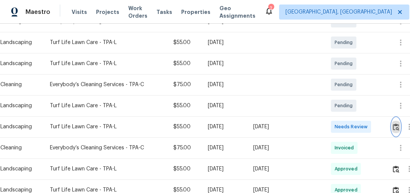
click at [395, 128] on img "button" at bounding box center [396, 126] width 6 height 7
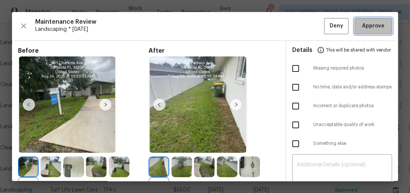
click at [372, 28] on span "Approve" at bounding box center [373, 25] width 23 height 9
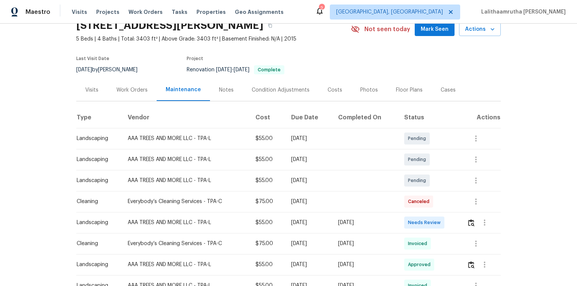
scroll to position [90, 0]
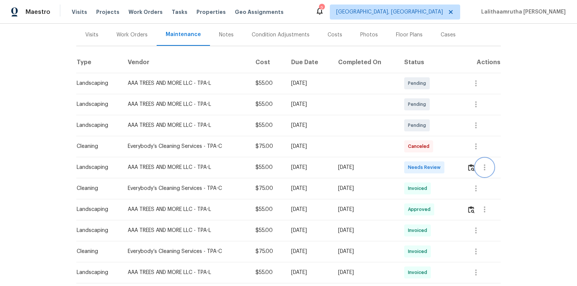
click at [410, 170] on button "button" at bounding box center [484, 167] width 18 height 18
click at [410, 167] on div at bounding box center [288, 143] width 577 height 286
click at [410, 167] on img "button" at bounding box center [471, 167] width 6 height 7
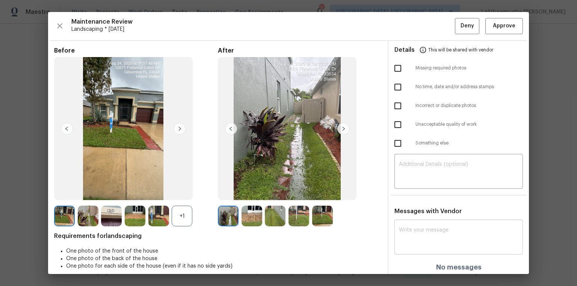
click at [410, 192] on textarea at bounding box center [458, 237] width 119 height 21
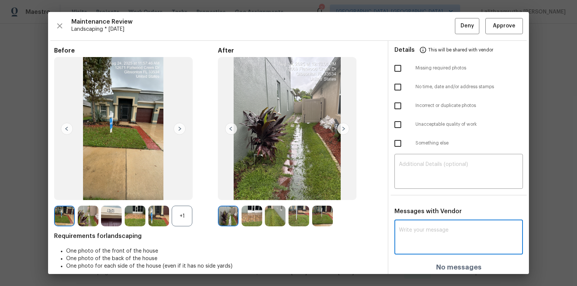
paste textarea "Maintenance Audit Team: Hello! After further review, the visit(05/26/2025) has …"
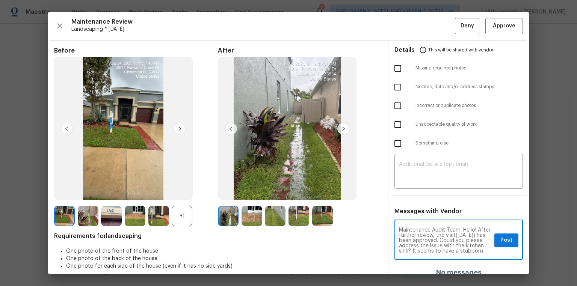
scroll to position [26, 0]
type textarea "Maintenance Audit Team: Hello! After further review, the visit(05/26/2025) has …"
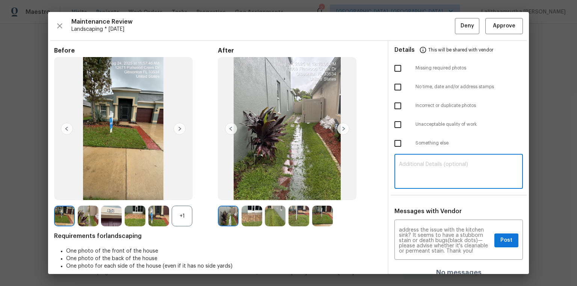
click at [410, 169] on textarea at bounding box center [458, 172] width 119 height 21
click at [410, 192] on div "Maintenance Audit Team: Hello! After further review, the visit(05/26/2025) has …" at bounding box center [458, 240] width 128 height 38
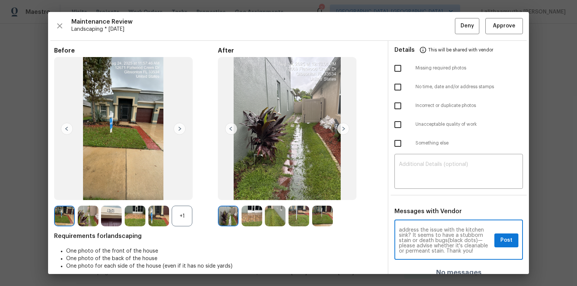
click at [410, 192] on textarea "Maintenance Audit Team: Hello! After further review, the visit(05/26/2025) has …" at bounding box center [445, 240] width 92 height 26
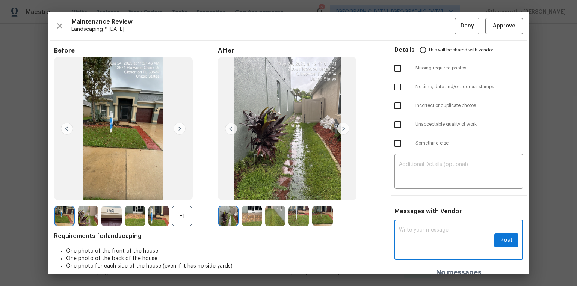
scroll to position [0, 0]
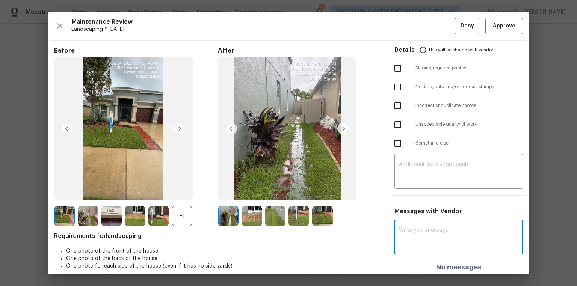
click at [410, 192] on textarea at bounding box center [458, 237] width 119 height 21
paste textarea "Maintenance Audit Team: Hello! Unfortunately, this landscaping visit completed …"
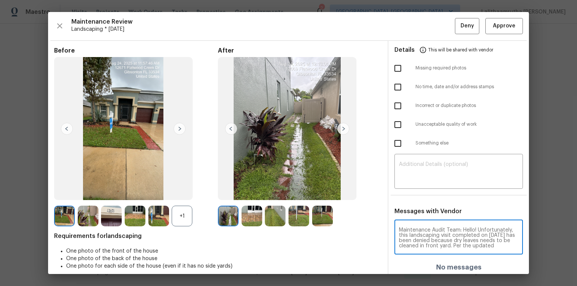
scroll to position [78, 0]
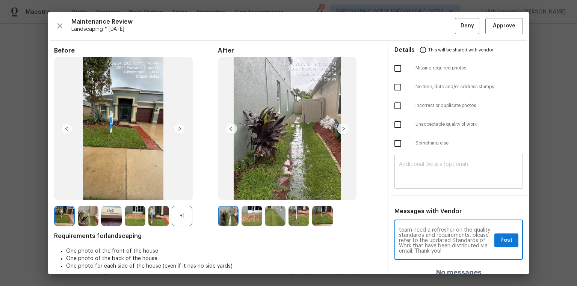
type textarea "Maintenance Audit Team: Hello! Unfortunately, this landscaping visit completed …"
click at [410, 164] on textarea at bounding box center [458, 172] width 119 height 21
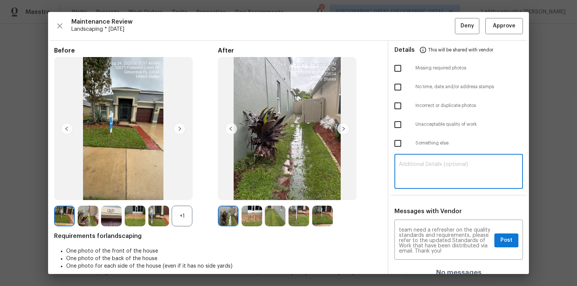
paste textarea "Maintenance Audit Team: Hello! Unfortunately, this landscaping visit completed …"
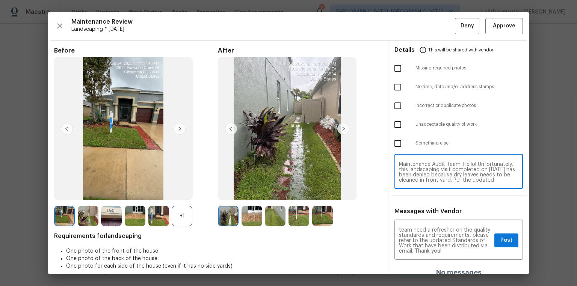
scroll to position [63, 0]
type textarea "Maintenance Audit Team: Hello! Unfortunately, this landscaping visit completed …"
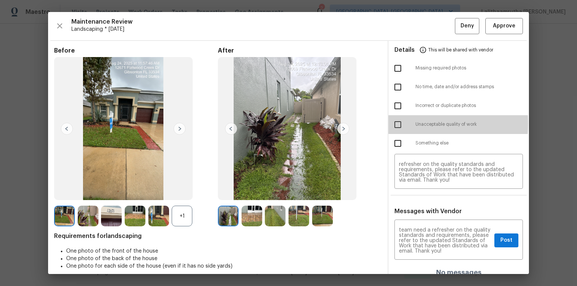
click at [390, 123] on input "checkbox" at bounding box center [398, 125] width 16 height 16
checkbox input "true"
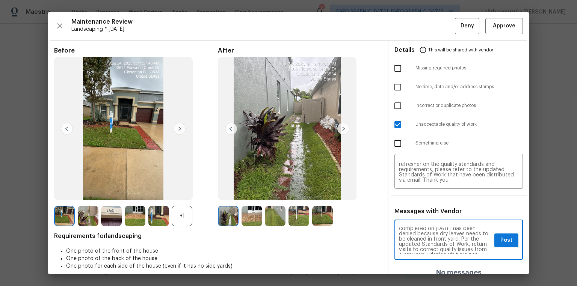
scroll to position [24, 0]
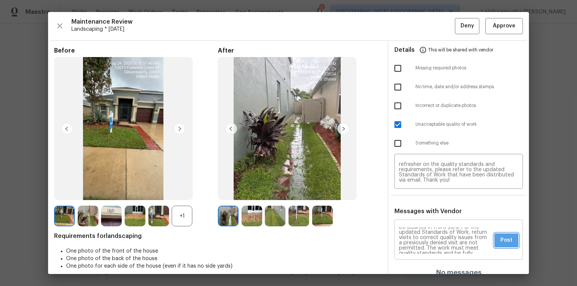
click at [410, 192] on span "Post" at bounding box center [506, 240] width 12 height 9
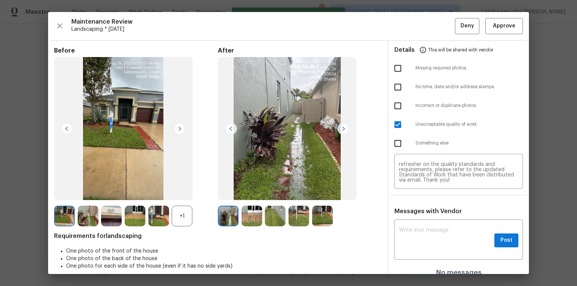
scroll to position [0, 0]
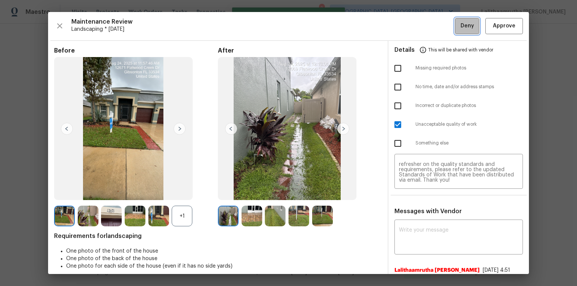
click at [410, 25] on span "Deny" at bounding box center [467, 25] width 14 height 9
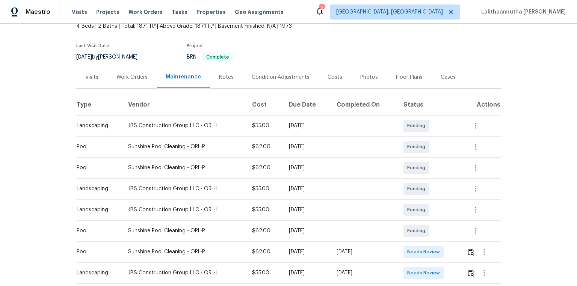
scroll to position [120, 0]
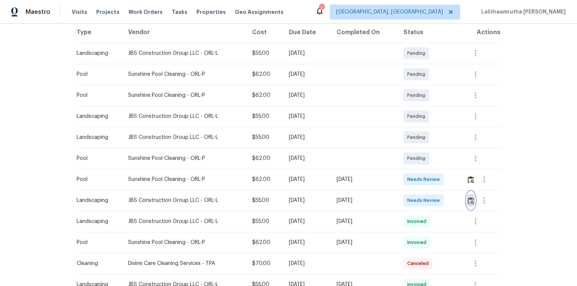
click at [410, 192] on img "button" at bounding box center [470, 200] width 6 height 7
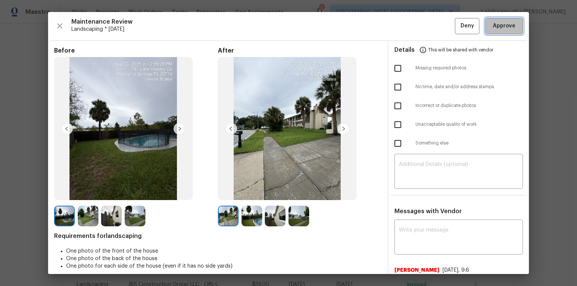
click at [410, 24] on span "Approve" at bounding box center [504, 25] width 23 height 9
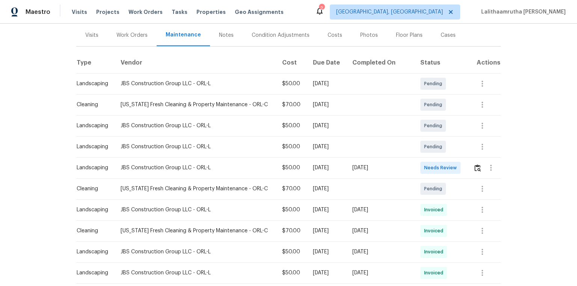
scroll to position [90, 0]
click at [410, 167] on img "button" at bounding box center [477, 167] width 6 height 7
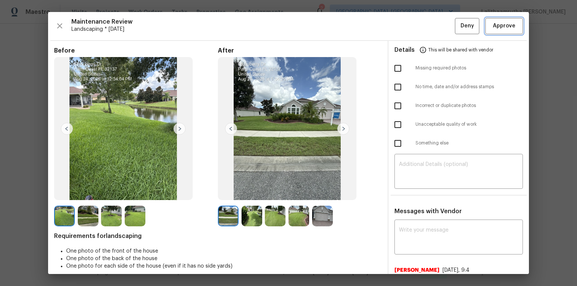
click at [410, 23] on span "Approve" at bounding box center [504, 25] width 23 height 9
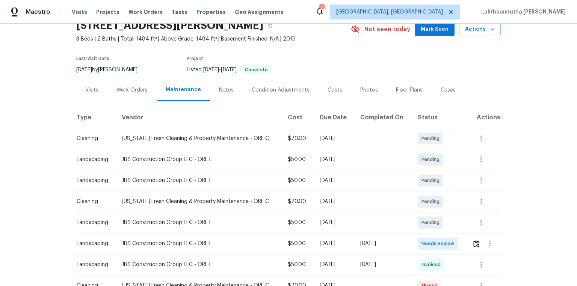
scroll to position [90, 0]
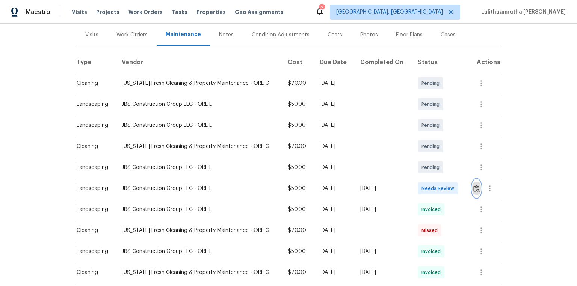
click at [410, 188] on img "button" at bounding box center [476, 188] width 6 height 7
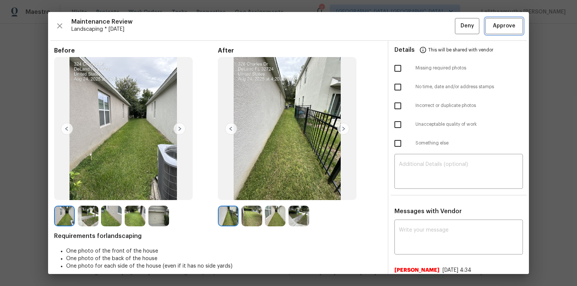
click at [410, 25] on span "Approve" at bounding box center [504, 25] width 23 height 9
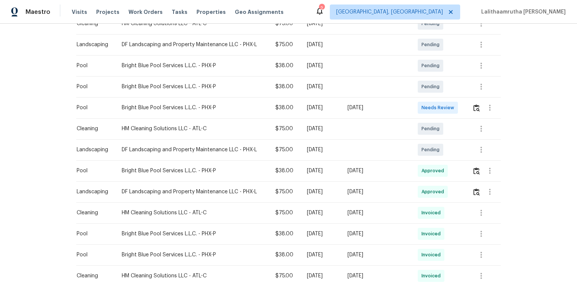
scroll to position [150, 0]
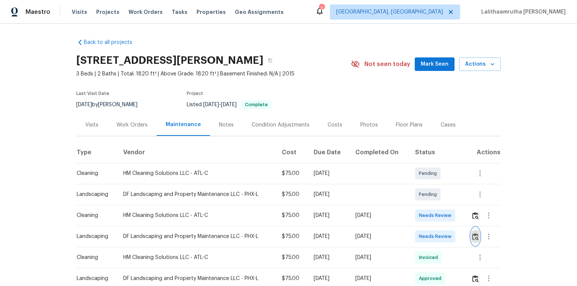
click at [410, 192] on img "button" at bounding box center [475, 236] width 6 height 7
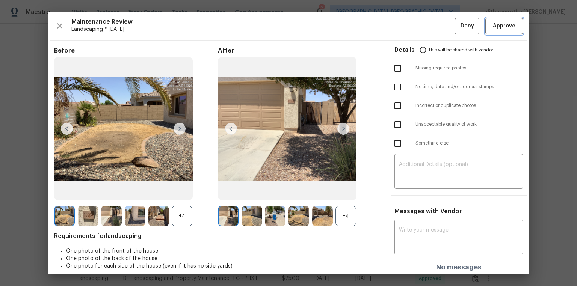
click at [410, 30] on span "Approve" at bounding box center [504, 25] width 23 height 9
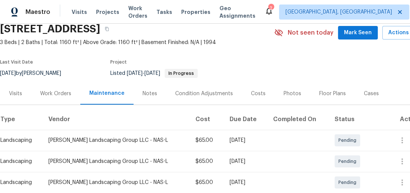
scroll to position [120, 0]
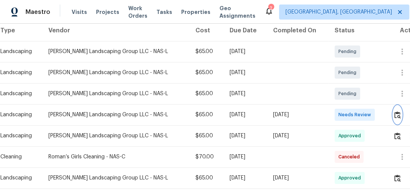
click at [395, 117] on img "button" at bounding box center [398, 114] width 6 height 7
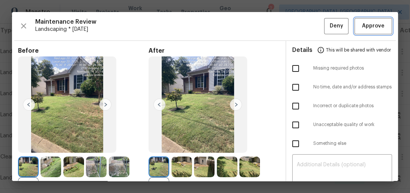
click at [379, 29] on span "Approve" at bounding box center [373, 25] width 23 height 9
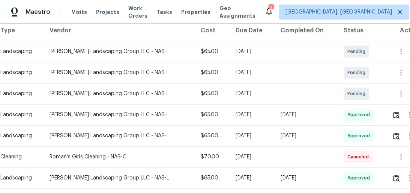
scroll to position [0, 0]
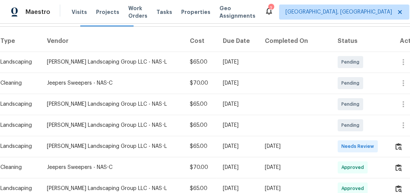
scroll to position [120, 0]
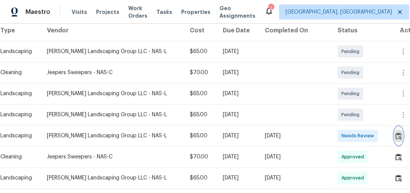
click at [398, 136] on img "button" at bounding box center [399, 135] width 6 height 7
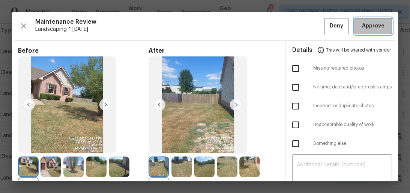
click at [382, 21] on button "Approve" at bounding box center [374, 26] width 38 height 16
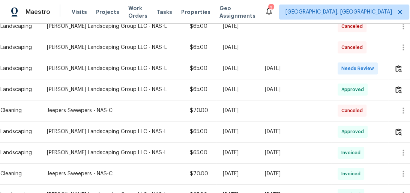
scroll to position [90, 0]
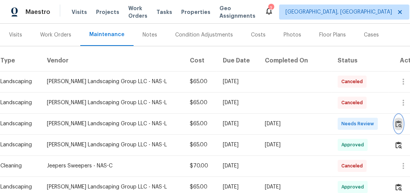
click at [396, 125] on img "button" at bounding box center [399, 123] width 6 height 7
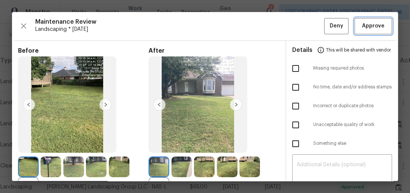
click at [379, 20] on button "Approve" at bounding box center [374, 26] width 38 height 16
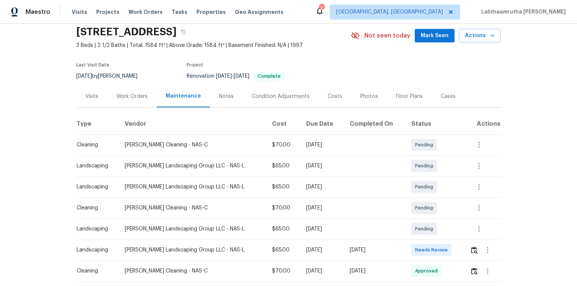
scroll to position [90, 0]
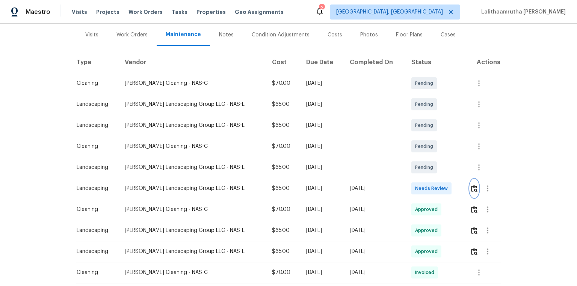
click at [410, 185] on img "button" at bounding box center [474, 188] width 6 height 7
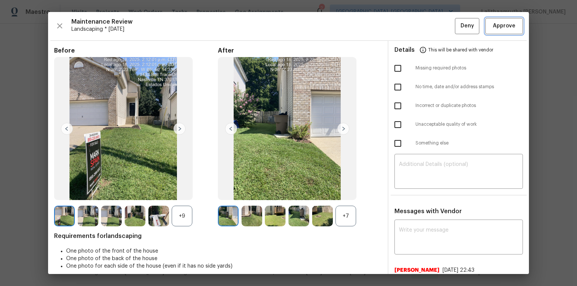
click at [410, 26] on span "Approve" at bounding box center [504, 25] width 23 height 9
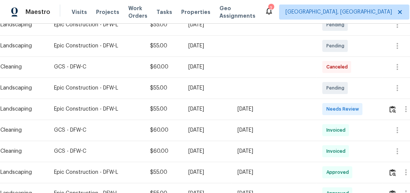
scroll to position [150, 0]
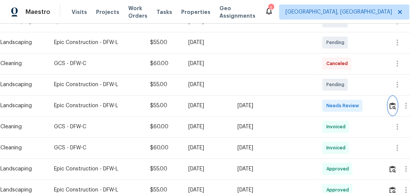
click at [395, 109] on img "button" at bounding box center [393, 105] width 6 height 7
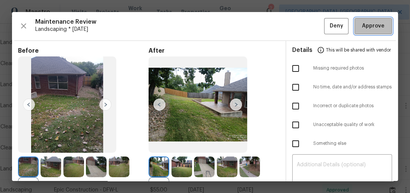
click at [375, 23] on span "Approve" at bounding box center [373, 25] width 23 height 9
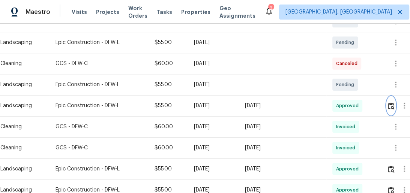
click at [394, 110] on button "button" at bounding box center [391, 105] width 9 height 18
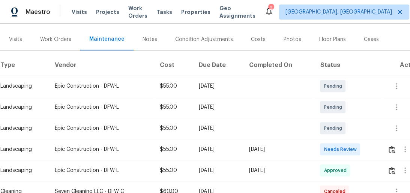
scroll to position [120, 0]
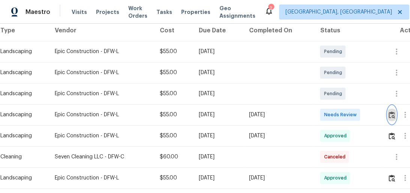
click at [392, 116] on img "button" at bounding box center [392, 114] width 6 height 7
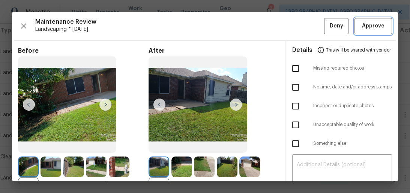
click at [376, 29] on span "Approve" at bounding box center [373, 25] width 23 height 9
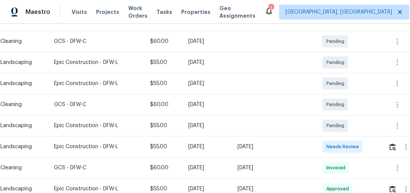
scroll to position [180, 0]
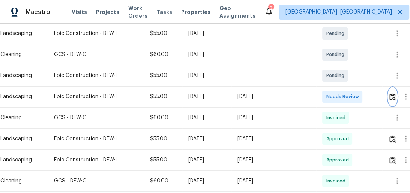
click at [395, 96] on img "button" at bounding box center [393, 96] width 6 height 7
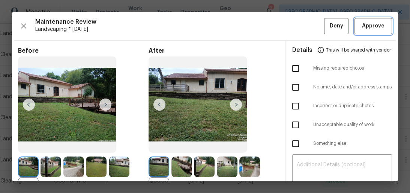
click at [380, 26] on span "Approve" at bounding box center [374, 25] width 26 height 9
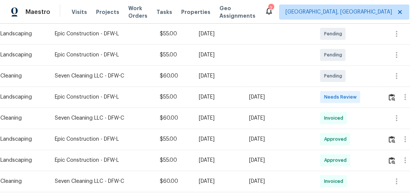
scroll to position [180, 0]
click at [395, 98] on img "button" at bounding box center [392, 96] width 6 height 7
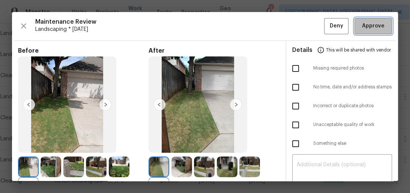
click at [369, 26] on span "Approve" at bounding box center [373, 25] width 23 height 9
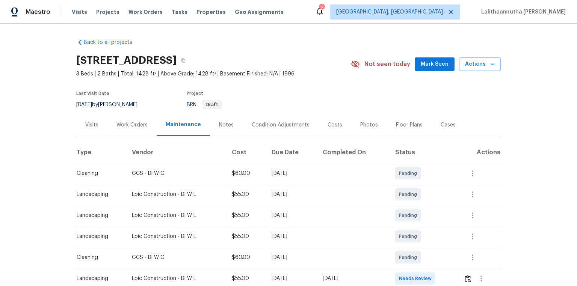
scroll to position [90, 0]
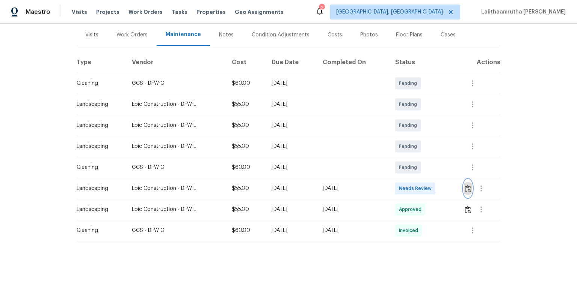
click at [410, 185] on img "button" at bounding box center [467, 188] width 6 height 7
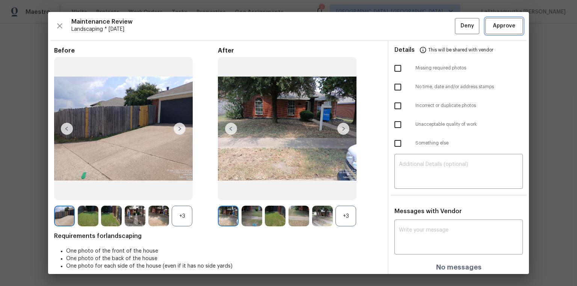
click at [410, 21] on span "Approve" at bounding box center [504, 25] width 23 height 9
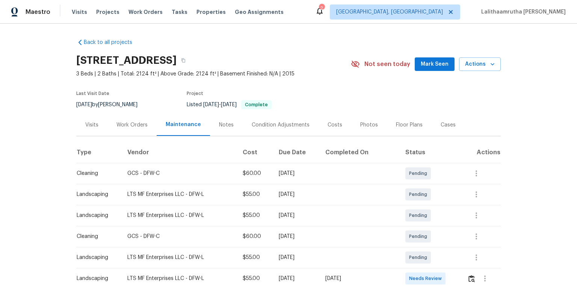
scroll to position [150, 0]
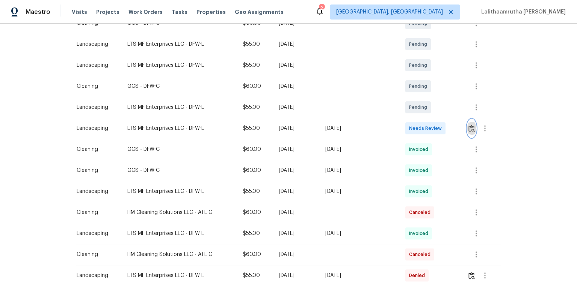
click at [410, 125] on img "button" at bounding box center [471, 128] width 6 height 7
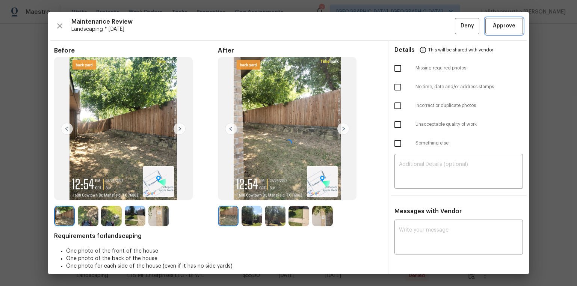
click at [410, 23] on span "Approve" at bounding box center [504, 25] width 23 height 9
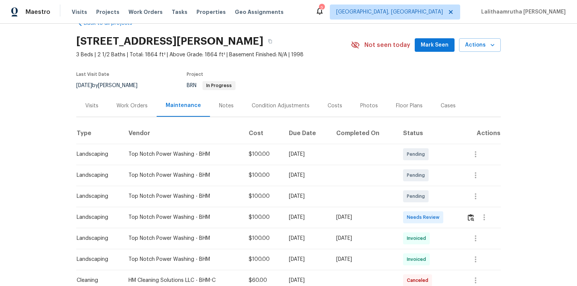
scroll to position [30, 0]
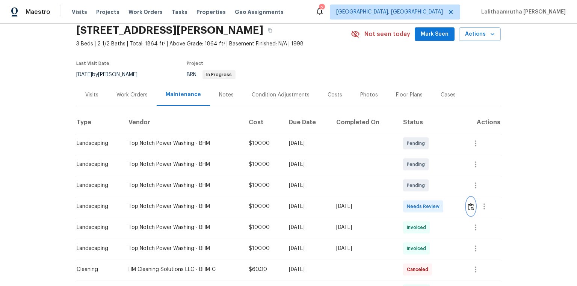
click at [410, 192] on img "button" at bounding box center [470, 206] width 6 height 7
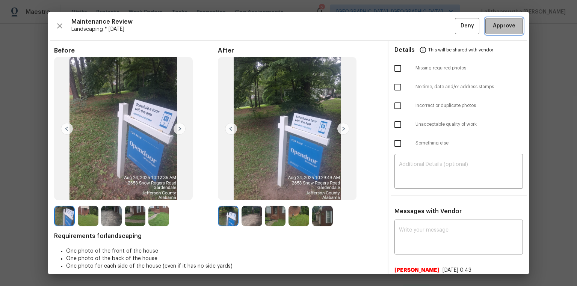
click at [410, 29] on span "Approve" at bounding box center [504, 25] width 23 height 9
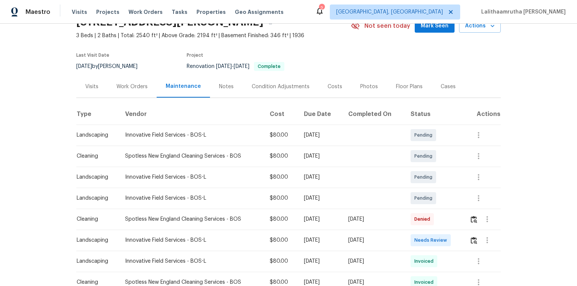
scroll to position [116, 0]
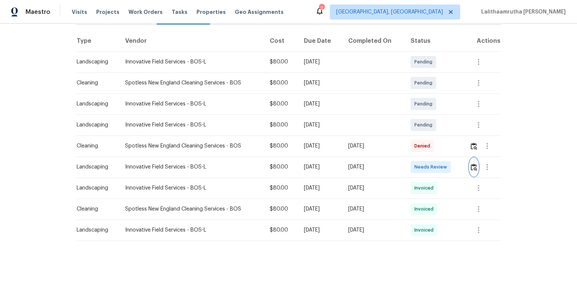
click at [410, 164] on img "button" at bounding box center [473, 167] width 6 height 7
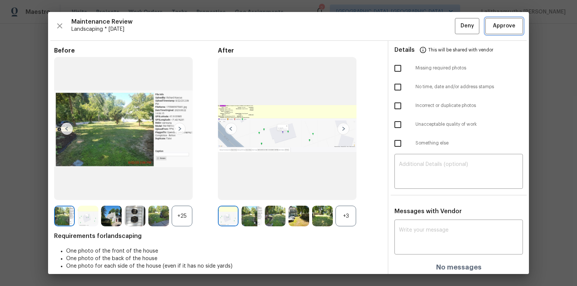
click at [410, 23] on span "Approve" at bounding box center [504, 25] width 23 height 9
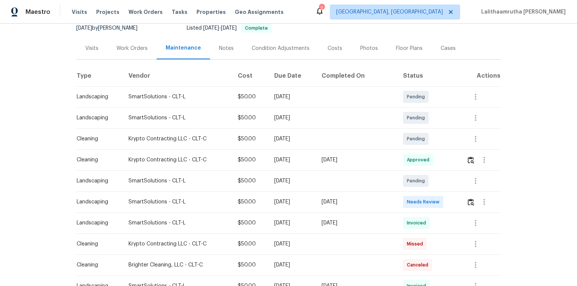
scroll to position [90, 0]
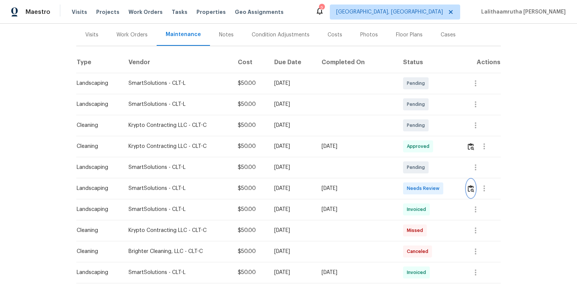
click at [469, 188] on img "button" at bounding box center [470, 188] width 6 height 7
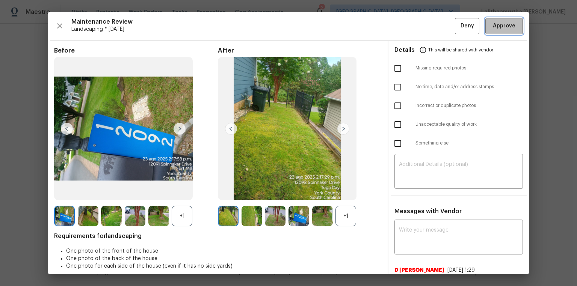
click at [502, 28] on span "Approve" at bounding box center [504, 25] width 23 height 9
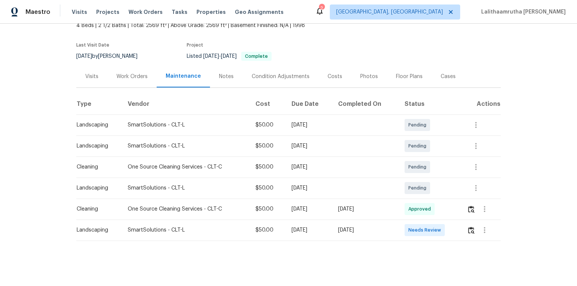
scroll to position [53, 0]
click at [470, 227] on img "button" at bounding box center [471, 230] width 6 height 7
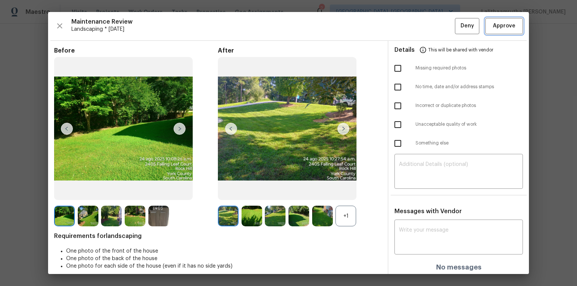
click at [502, 27] on span "Approve" at bounding box center [504, 25] width 23 height 9
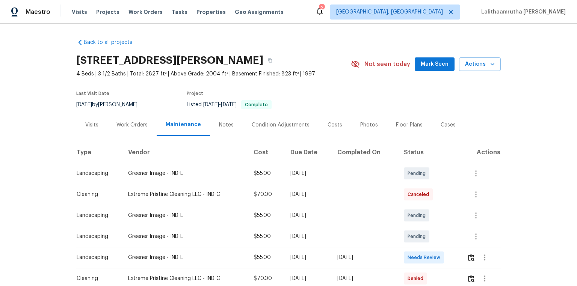
scroll to position [90, 0]
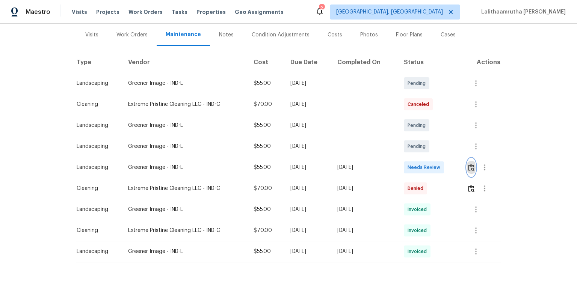
click at [410, 167] on img "button" at bounding box center [471, 167] width 6 height 7
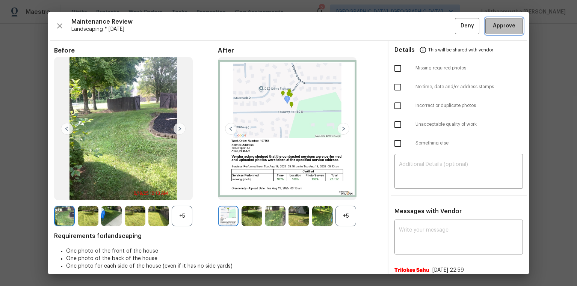
click at [410, 27] on span "Approve" at bounding box center [504, 25] width 23 height 9
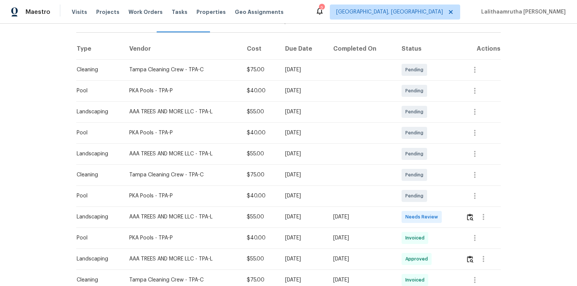
scroll to position [120, 0]
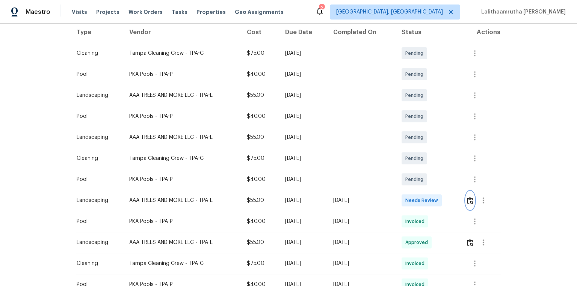
click at [410, 192] on img "button" at bounding box center [470, 200] width 6 height 7
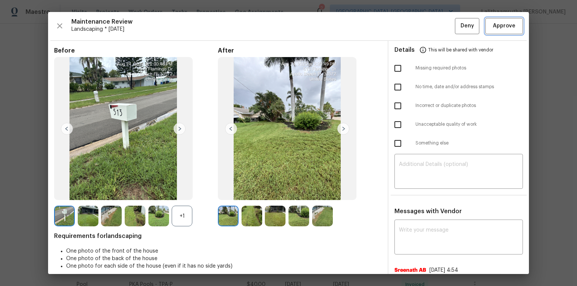
click at [410, 22] on span "Approve" at bounding box center [504, 25] width 23 height 9
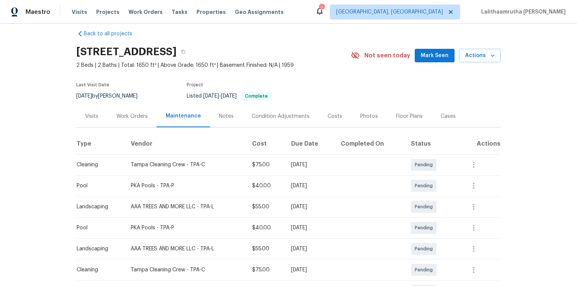
scroll to position [0, 0]
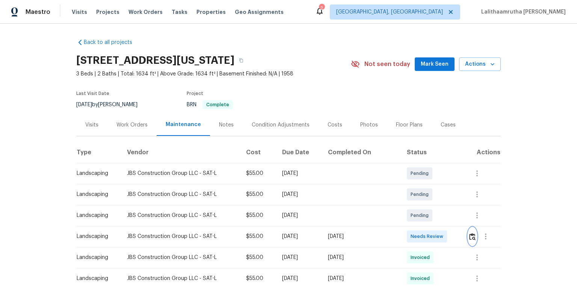
click at [410, 192] on img "button" at bounding box center [472, 236] width 6 height 7
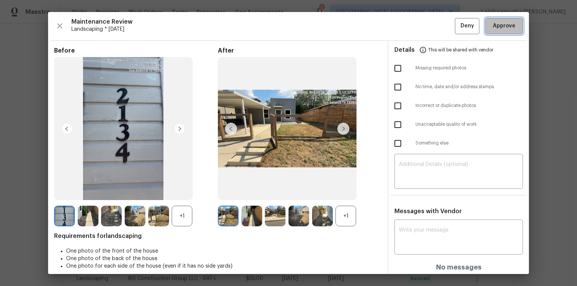
click at [410, 28] on span "Approve" at bounding box center [504, 25] width 23 height 9
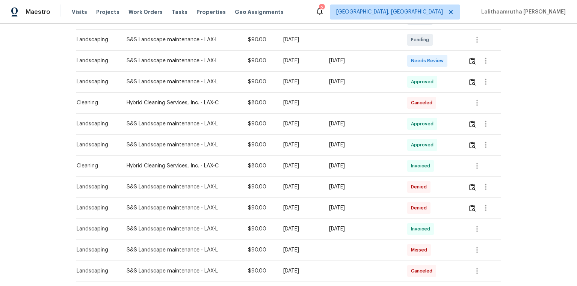
scroll to position [176, 0]
click at [410, 55] on button "button" at bounding box center [472, 61] width 9 height 18
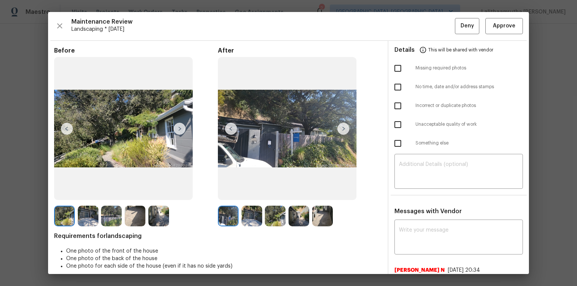
click at [410, 18] on div "Maintenance Review Landscaping * [DATE] Deny Approve Before After Requirements …" at bounding box center [288, 143] width 481 height 262
click at [410, 26] on span "Approve" at bounding box center [504, 25] width 23 height 9
click at [410, 29] on span "Approve" at bounding box center [504, 25] width 23 height 9
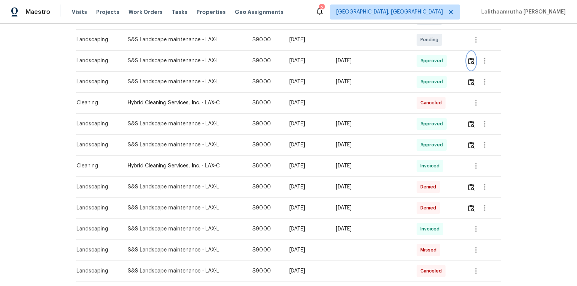
scroll to position [0, 0]
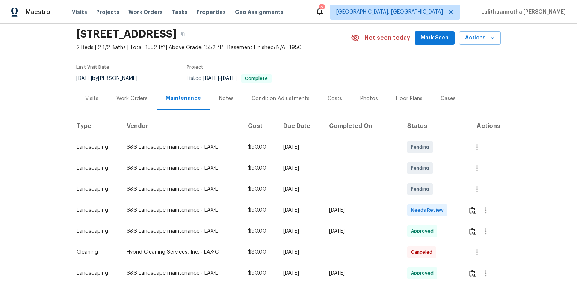
scroll to position [30, 0]
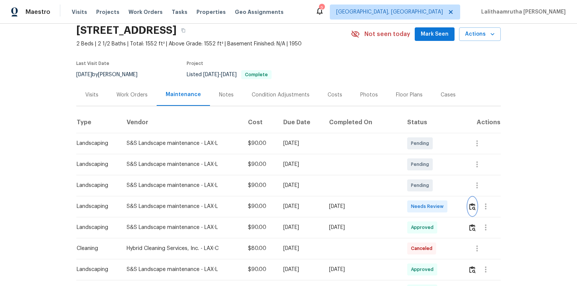
click at [410, 192] on img "button" at bounding box center [472, 206] width 6 height 7
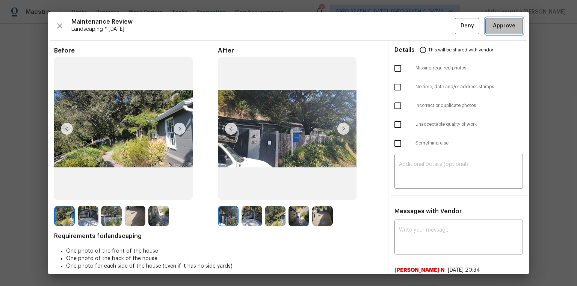
click at [410, 24] on span "Approve" at bounding box center [504, 25] width 23 height 9
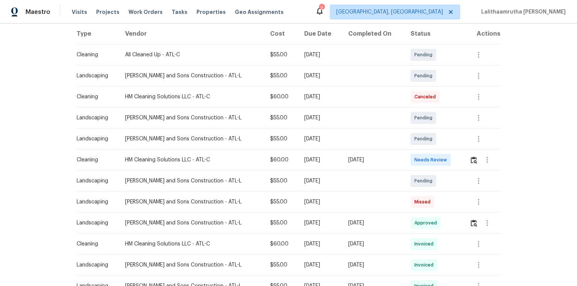
scroll to position [120, 0]
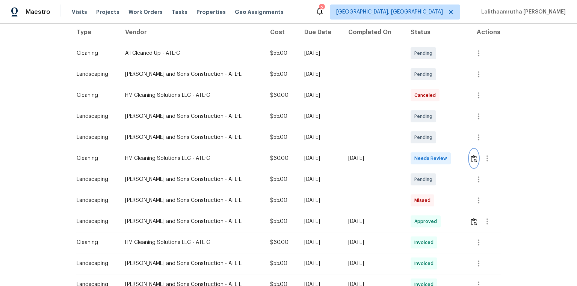
click at [474, 154] on button "button" at bounding box center [473, 158] width 9 height 18
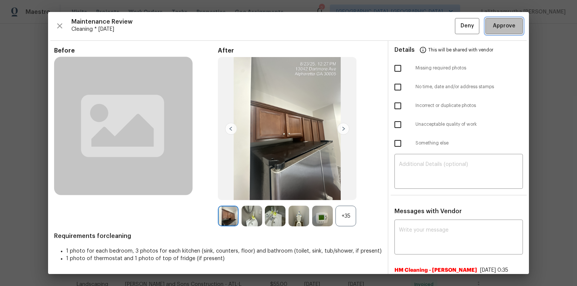
click at [494, 24] on span "Approve" at bounding box center [504, 25] width 23 height 9
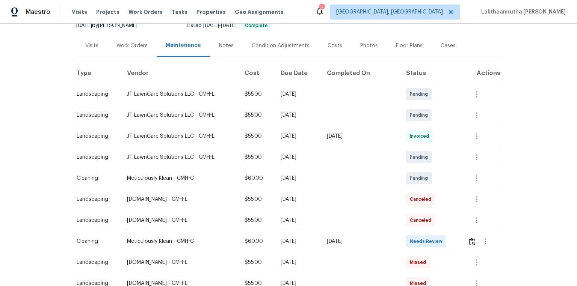
scroll to position [120, 0]
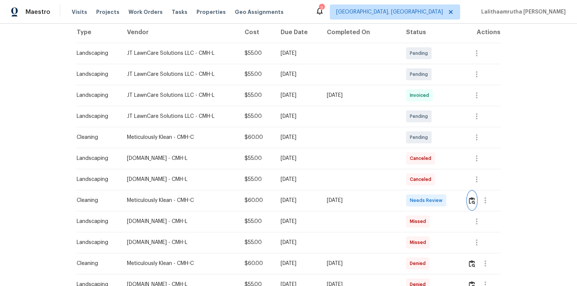
click at [470, 205] on button "button" at bounding box center [471, 200] width 9 height 18
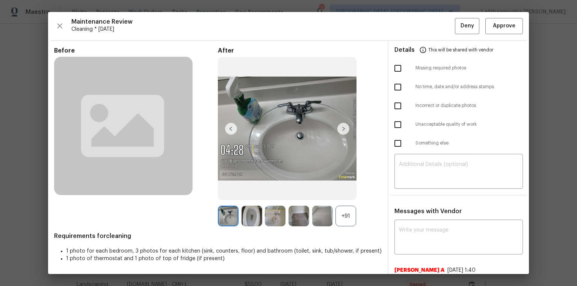
click at [500, 12] on div "Maintenance Review Cleaning * Tue, Aug 19 Deny Approve Before After +91 Require…" at bounding box center [288, 143] width 481 height 262
click at [498, 23] on span "Approve" at bounding box center [504, 25] width 23 height 9
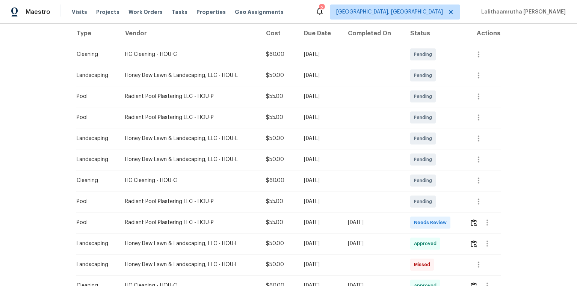
scroll to position [120, 0]
